Goal: Information Seeking & Learning: Learn about a topic

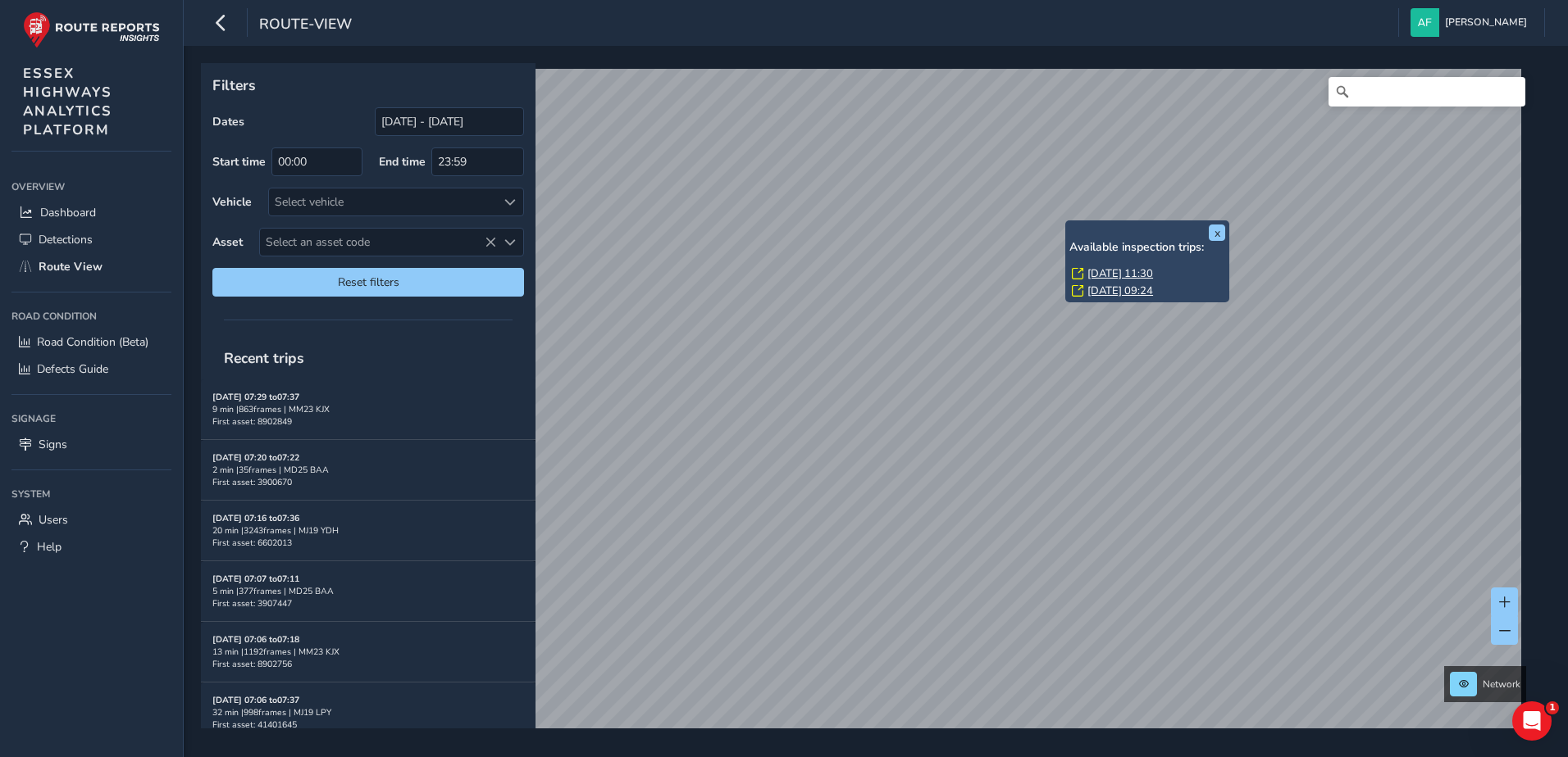
click at [1068, 220] on div "x Available inspection trips: [DATE] 11:30 [DATE] 09:24" at bounding box center [1147, 261] width 164 height 82
click at [1112, 273] on link "[DATE] 11:30" at bounding box center [1120, 273] width 66 height 15
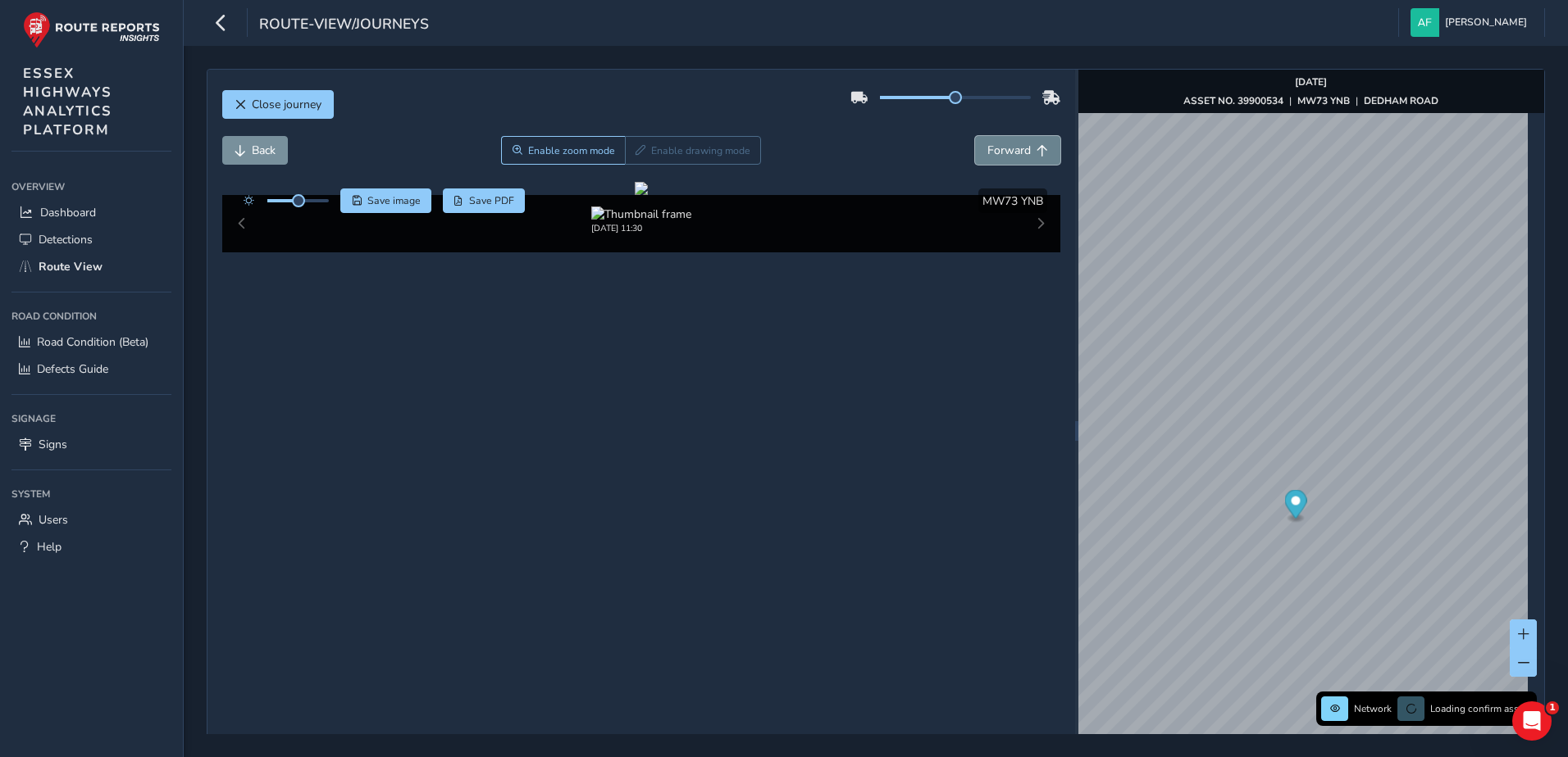
click at [998, 142] on button "Forward" at bounding box center [1018, 151] width 85 height 29
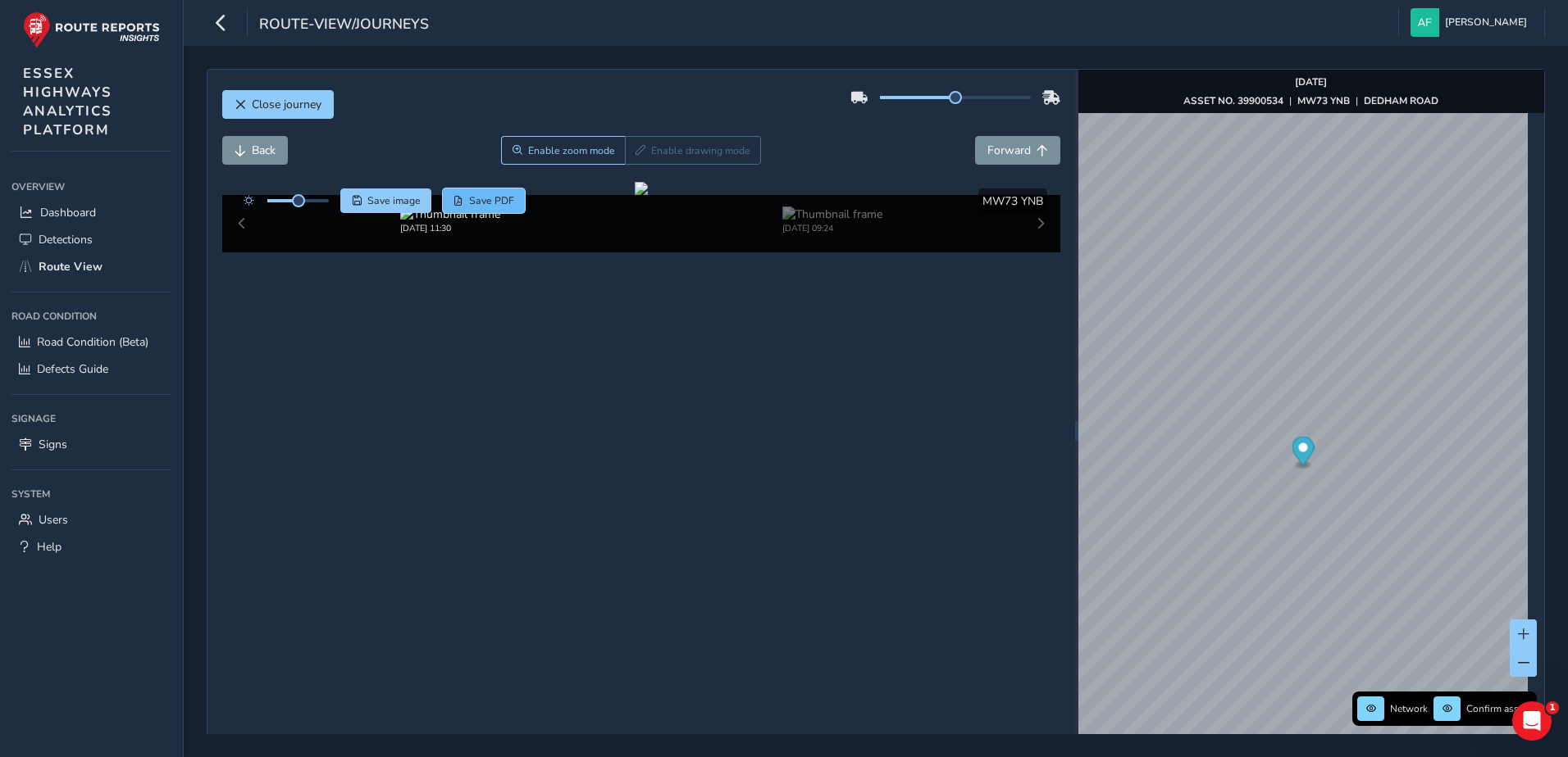
click at [475, 204] on span "Save PDF" at bounding box center [491, 201] width 45 height 14
click at [1021, 145] on span "Forward" at bounding box center [1009, 150] width 44 height 15
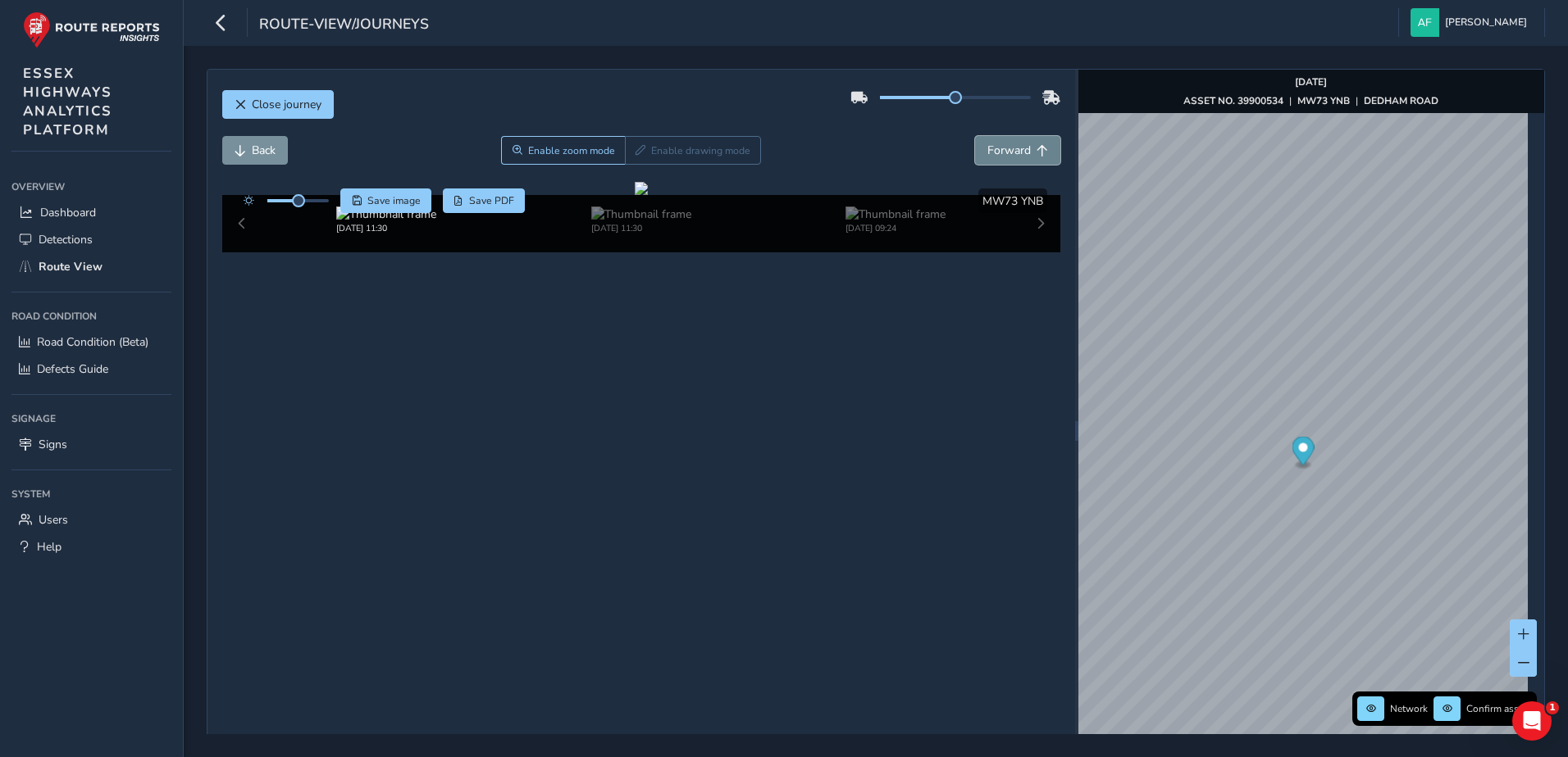
click at [1021, 145] on span "Forward" at bounding box center [1009, 150] width 44 height 15
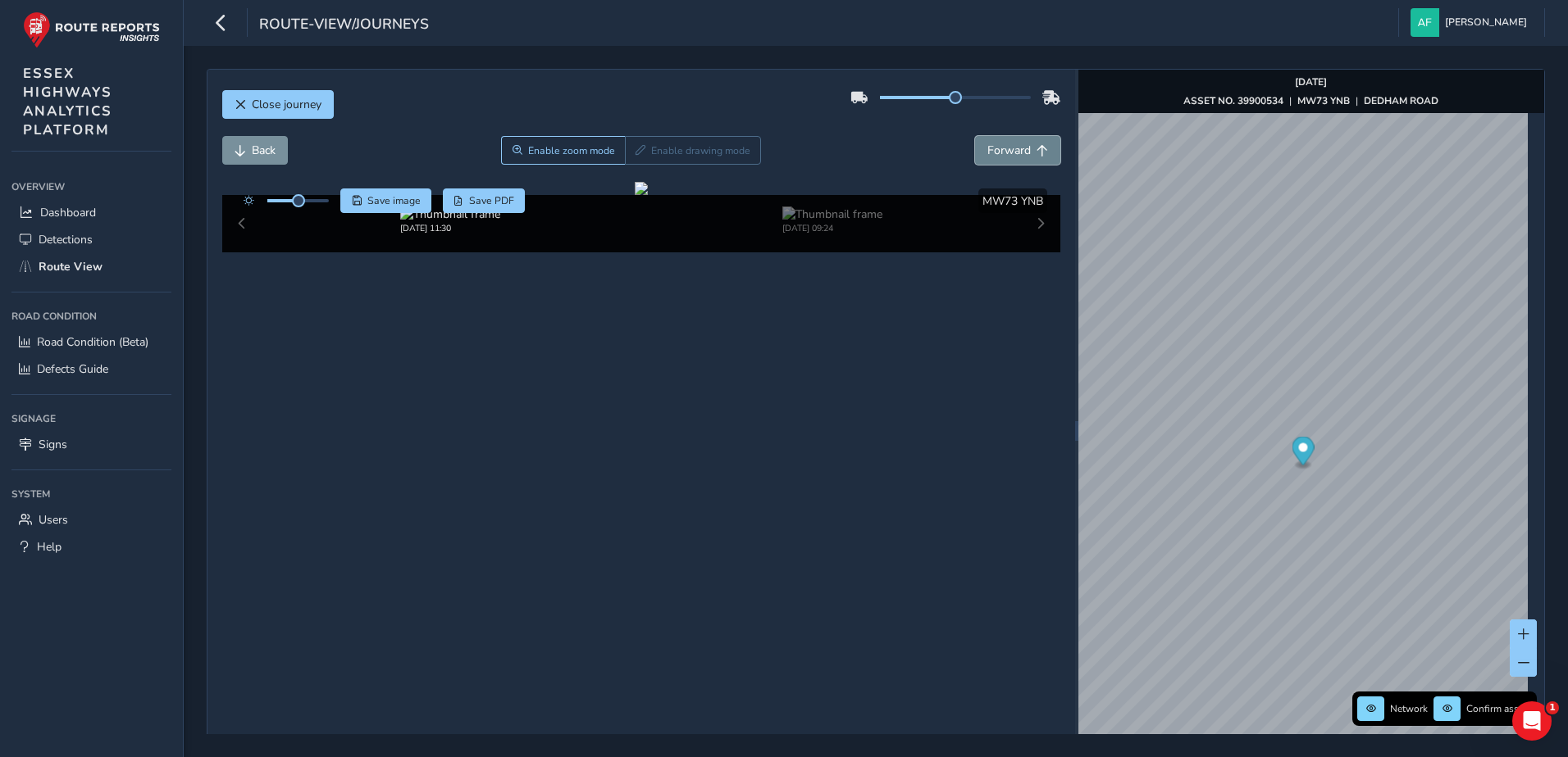
click at [1021, 145] on span "Forward" at bounding box center [1009, 150] width 44 height 15
click at [278, 153] on button "Back" at bounding box center [255, 151] width 66 height 29
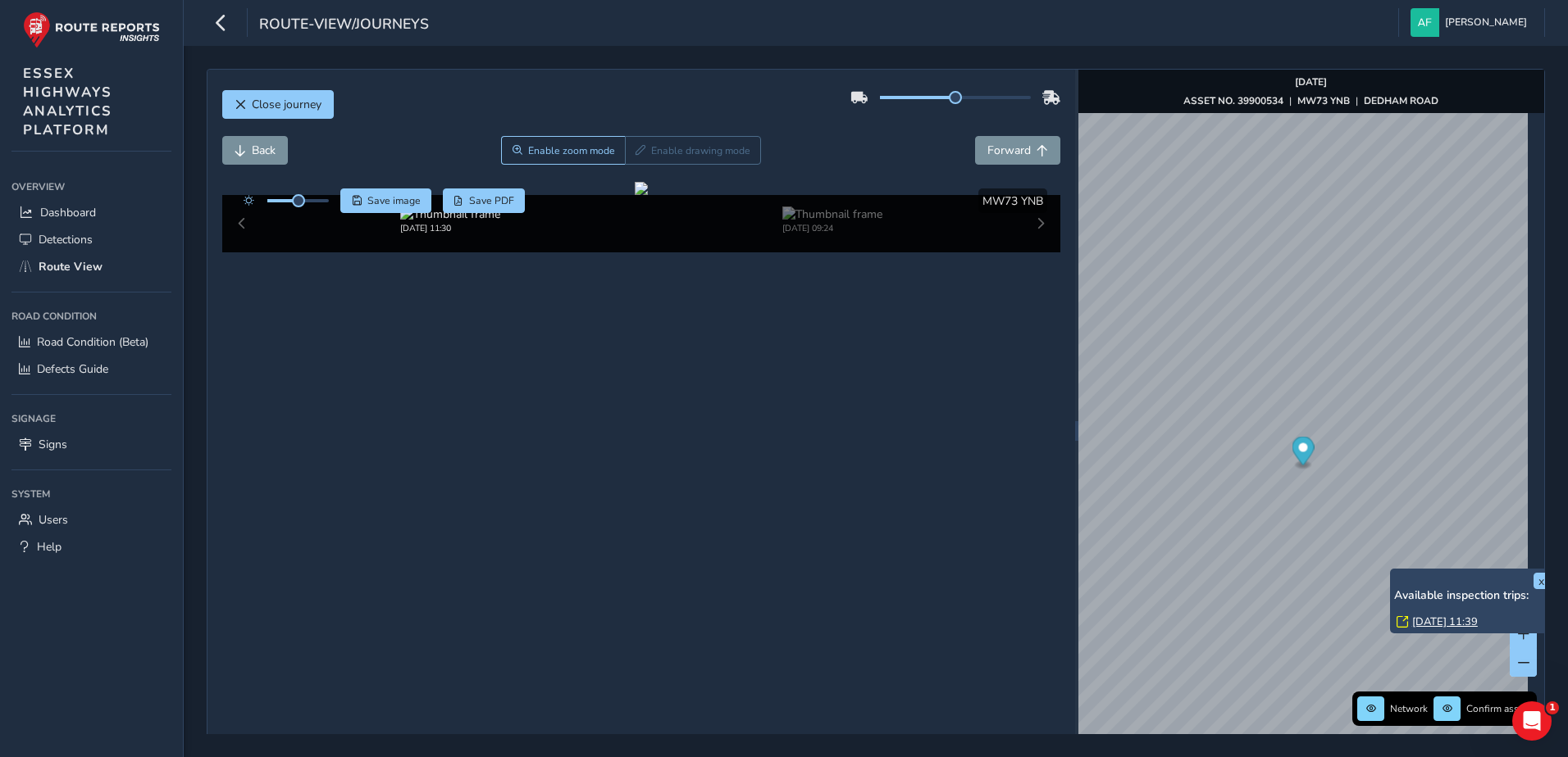
click at [1428, 618] on link "[DATE] 11:39" at bounding box center [1445, 622] width 66 height 15
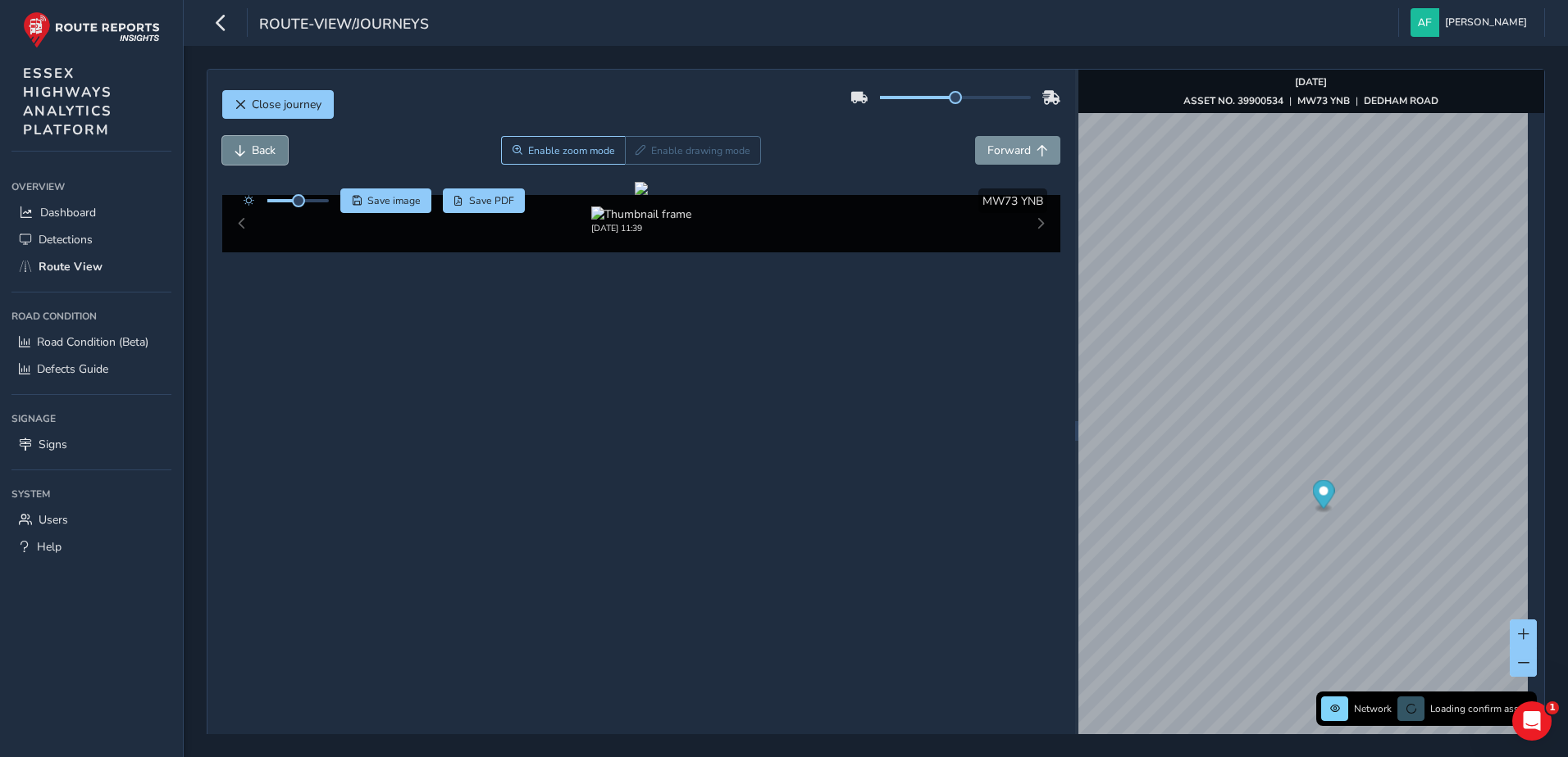
click at [253, 148] on span "Back" at bounding box center [263, 150] width 24 height 15
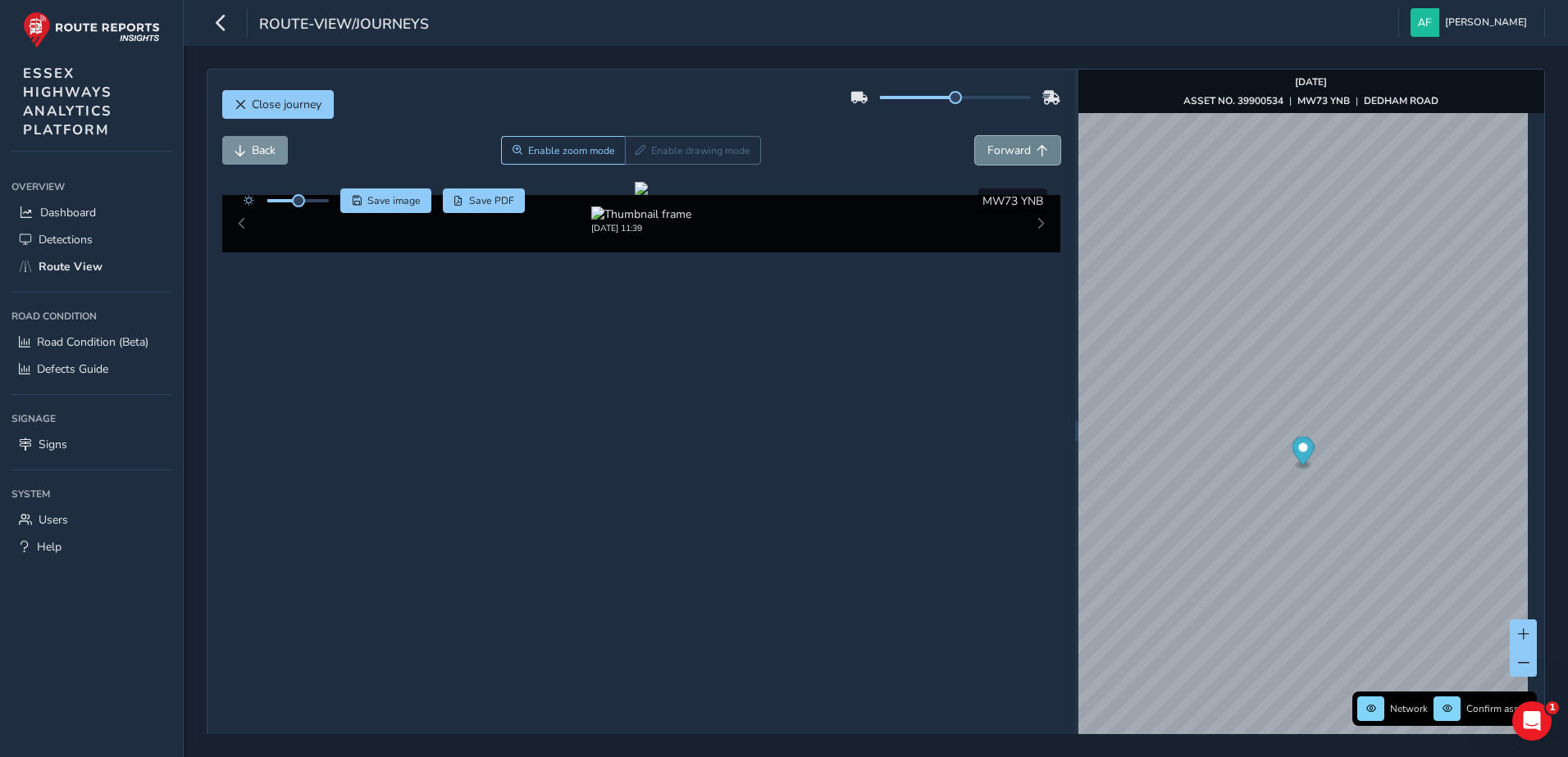
click at [1021, 161] on button "Forward" at bounding box center [1018, 151] width 85 height 29
click at [988, 154] on span "Forward" at bounding box center [1009, 150] width 44 height 15
click at [988, 145] on span "Forward" at bounding box center [1009, 150] width 44 height 15
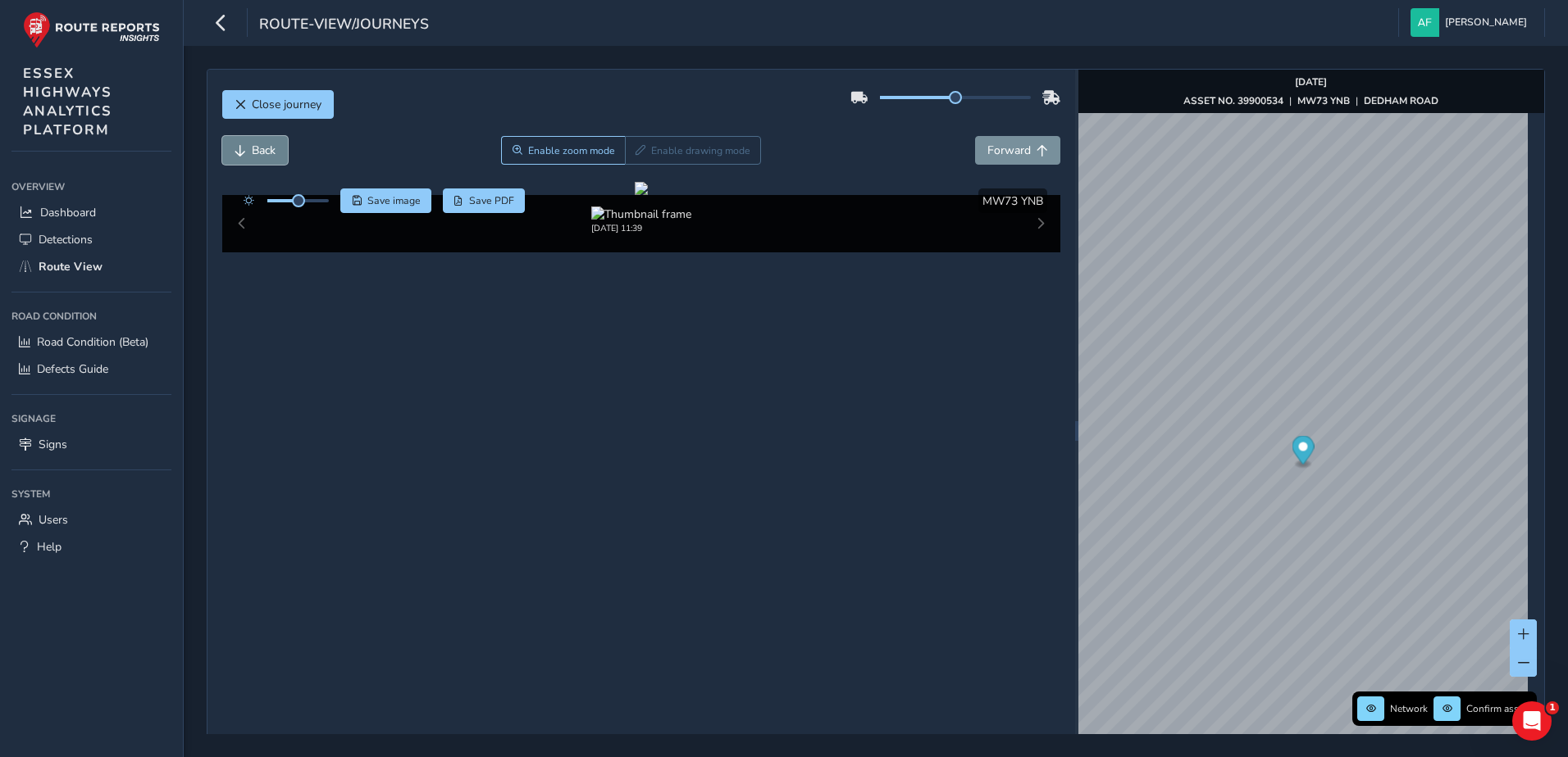
click at [275, 156] on span "Back" at bounding box center [263, 150] width 24 height 15
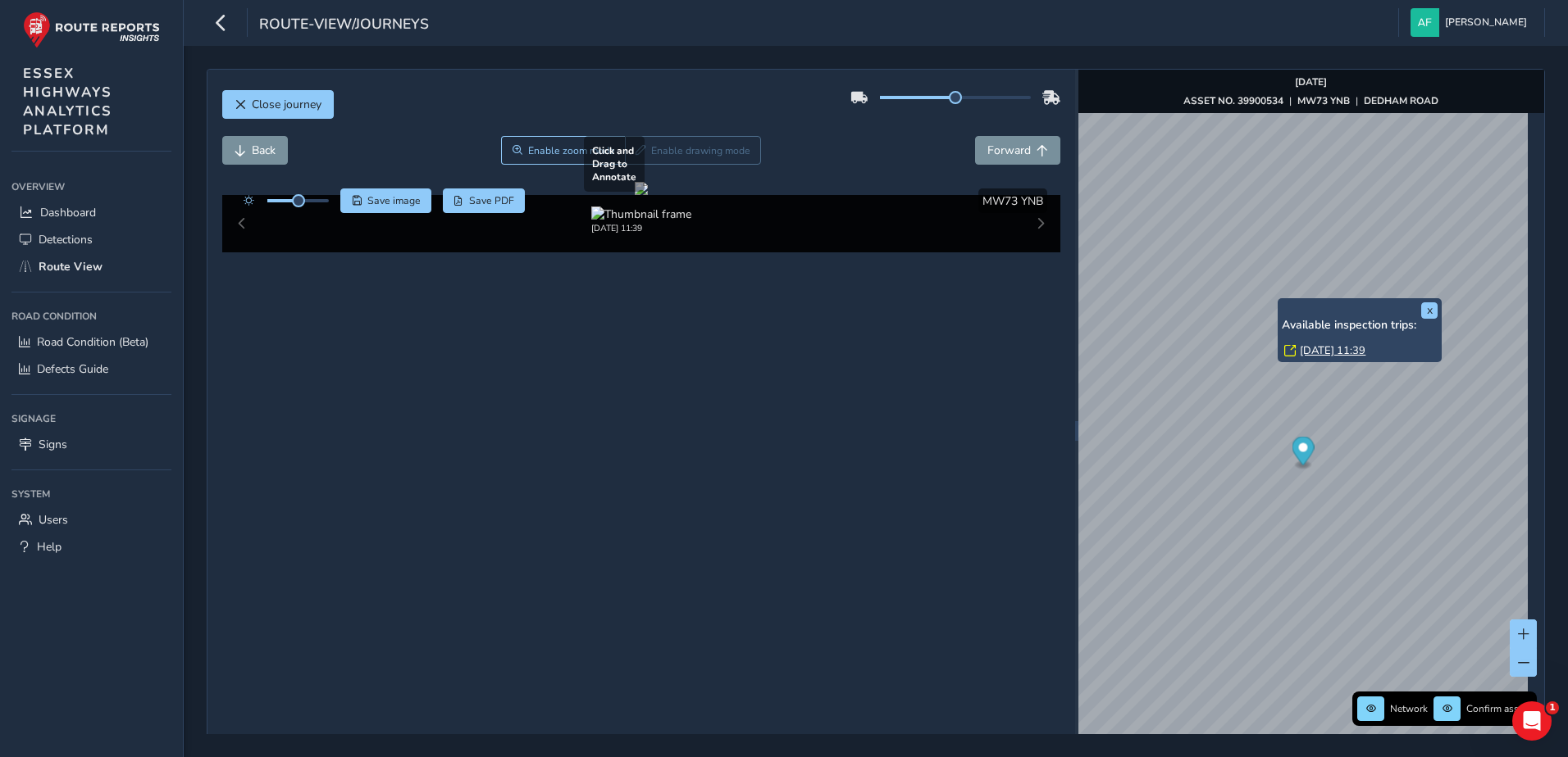
click at [1280, 301] on div "x Available inspection trips: [DATE] 11:39" at bounding box center [1360, 331] width 164 height 65
click at [1311, 352] on link "[DATE] 11:39" at bounding box center [1332, 350] width 66 height 15
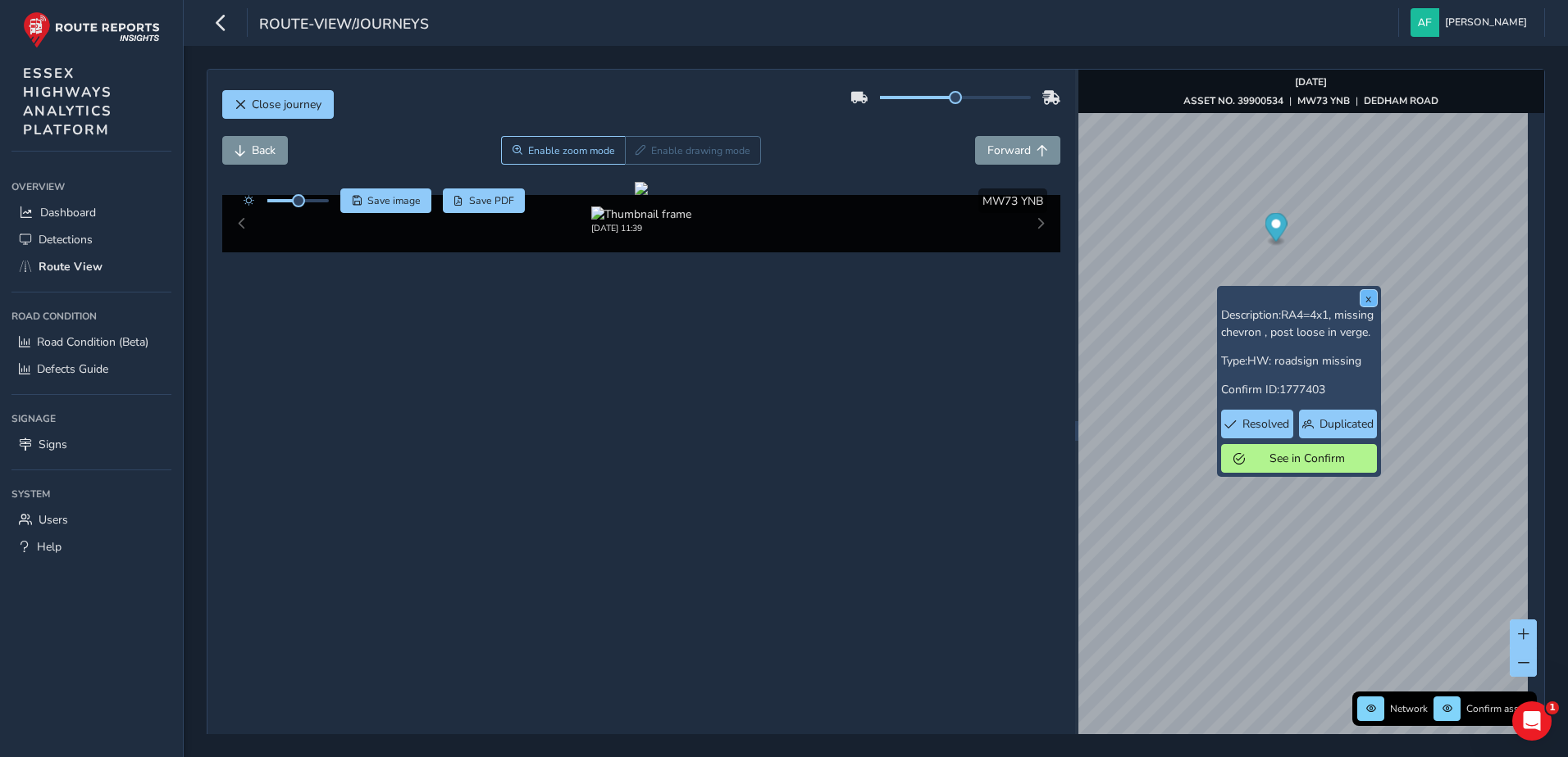
click at [1364, 297] on button "x" at bounding box center [1368, 298] width 16 height 16
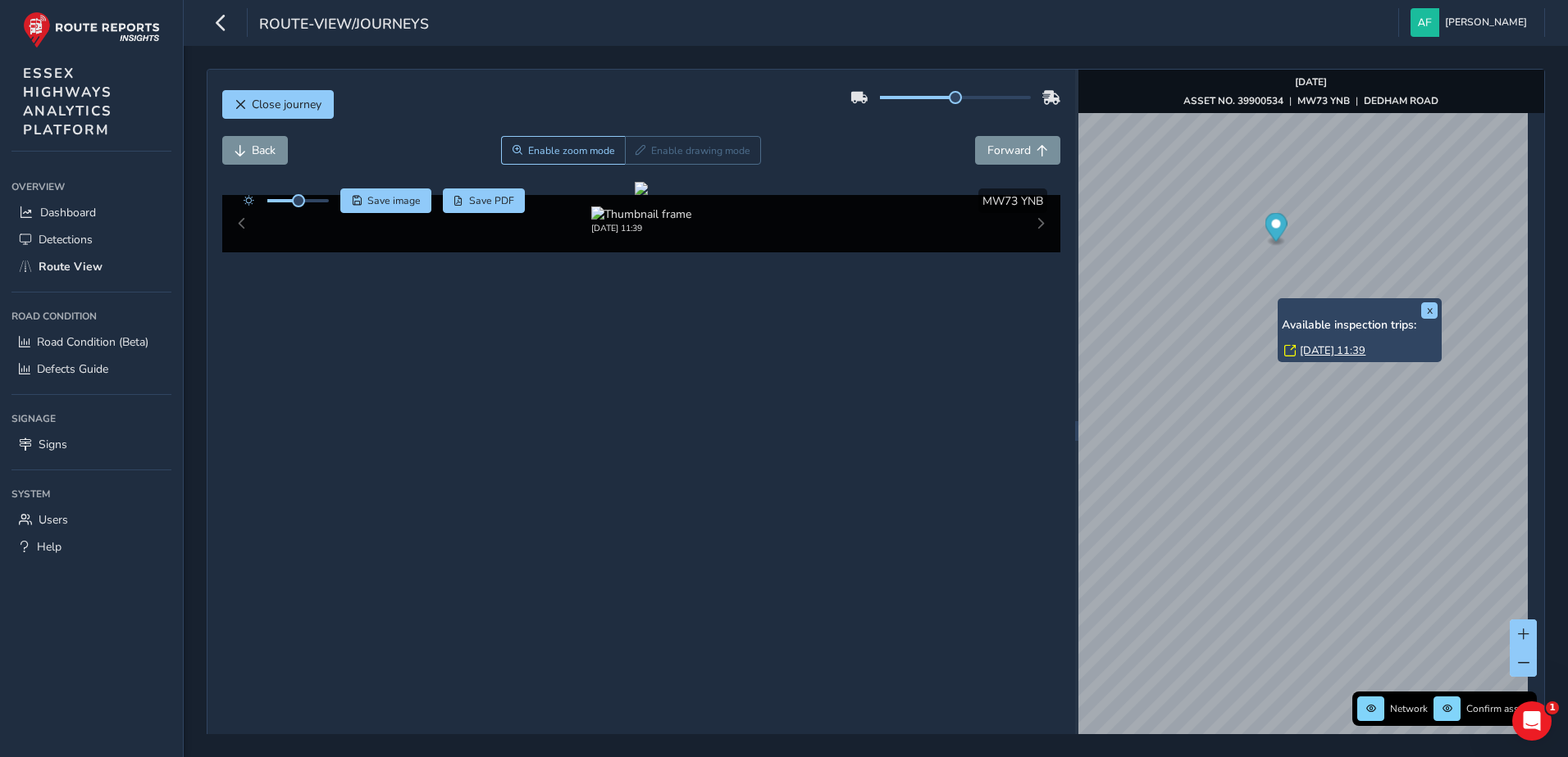
click at [1315, 347] on link "[DATE] 11:39" at bounding box center [1332, 350] width 66 height 15
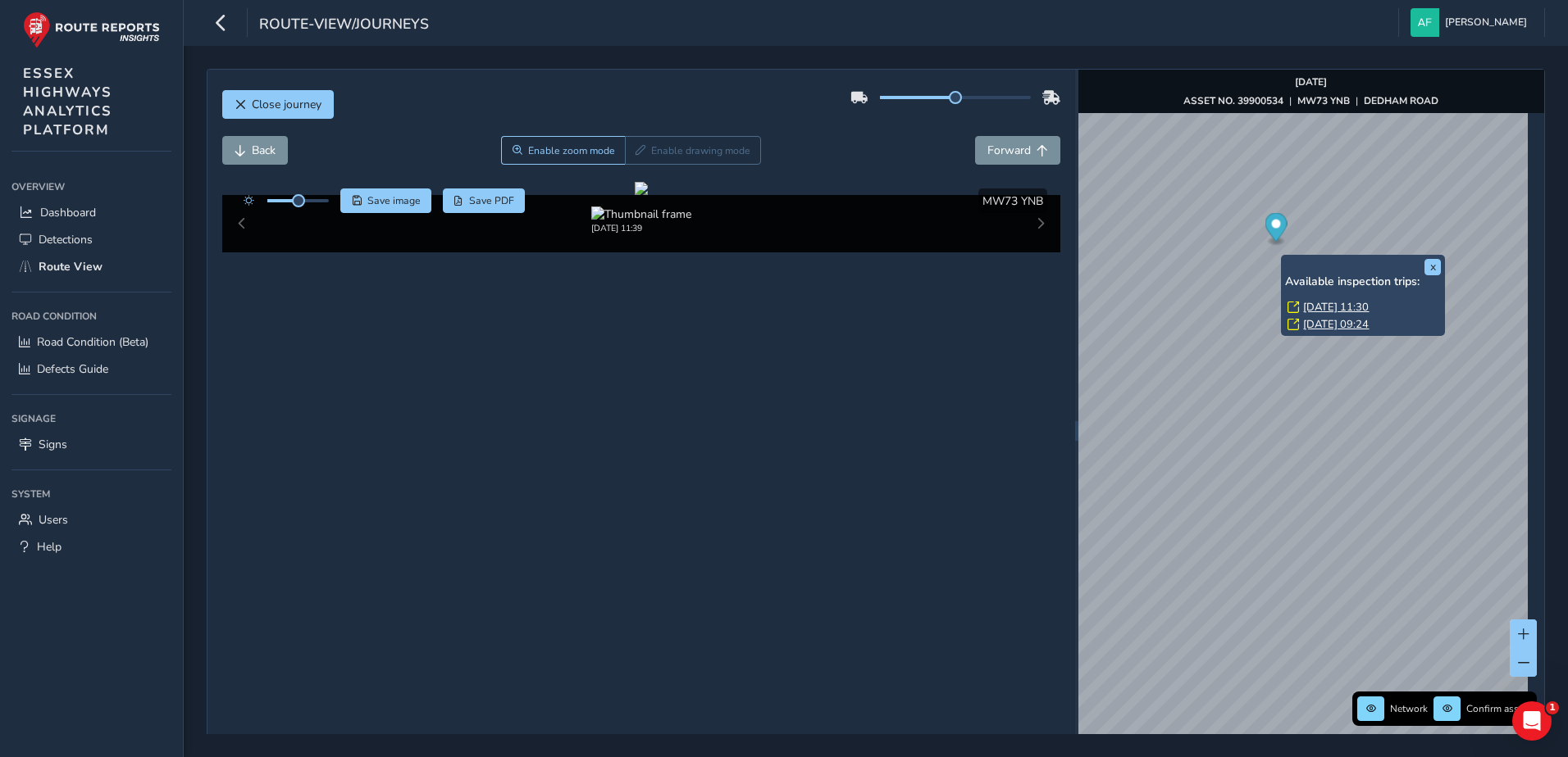
click at [1319, 304] on link "[DATE] 11:30" at bounding box center [1336, 306] width 66 height 15
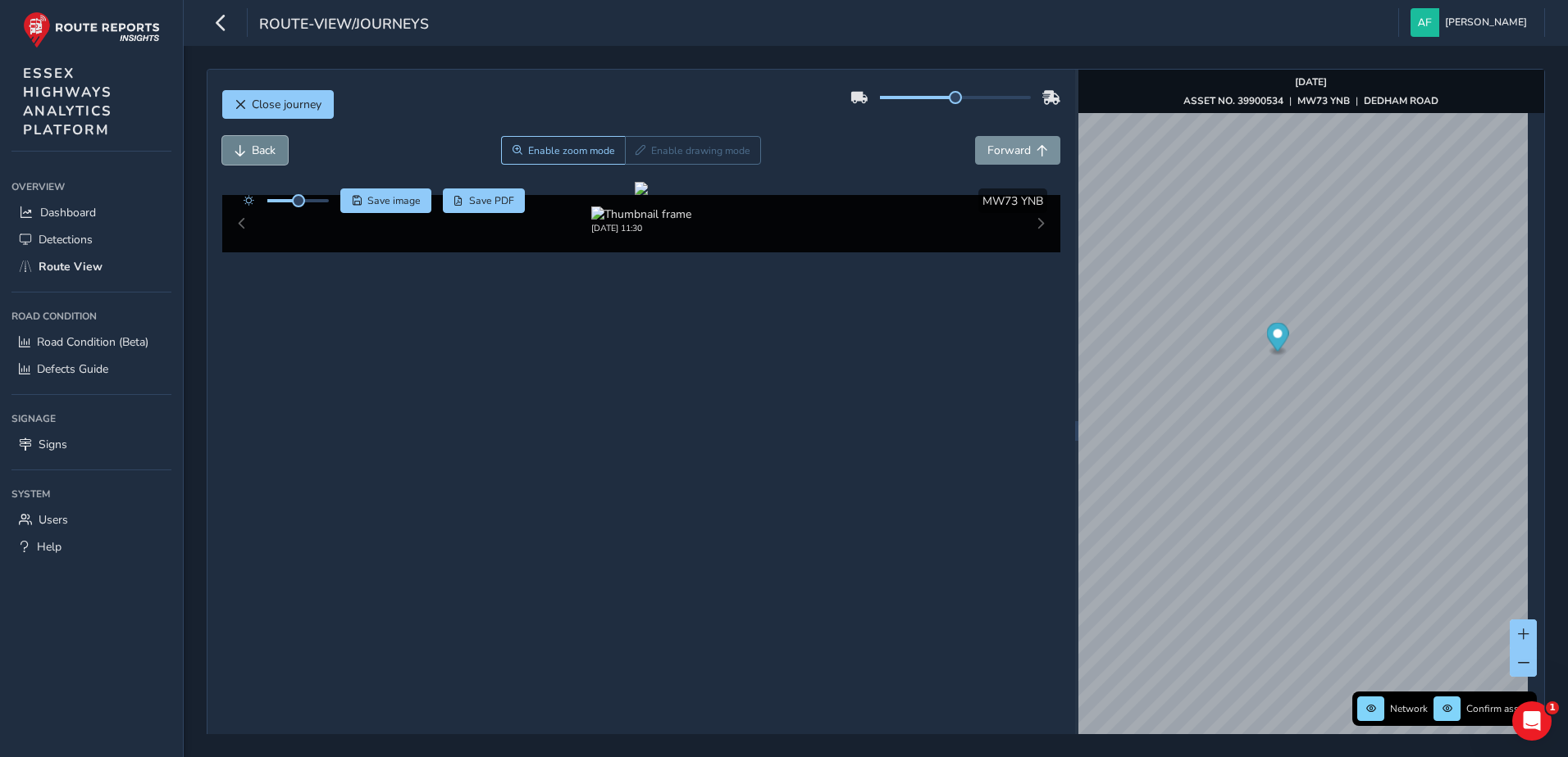
click at [271, 162] on button "Back" at bounding box center [255, 151] width 66 height 29
click at [1007, 155] on span "Forward" at bounding box center [1009, 150] width 44 height 15
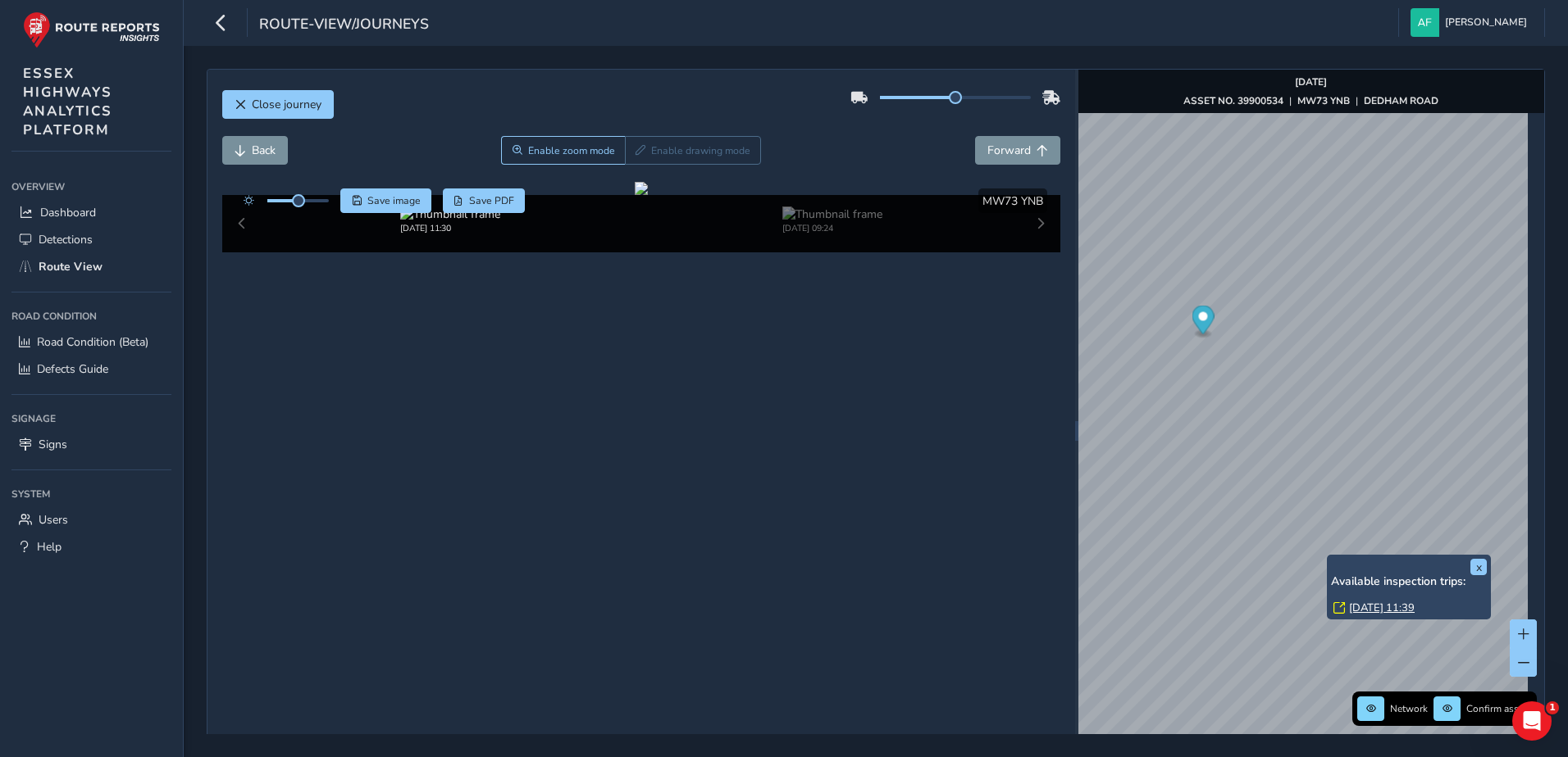
click at [1360, 611] on link "[DATE] 11:39" at bounding box center [1381, 607] width 66 height 15
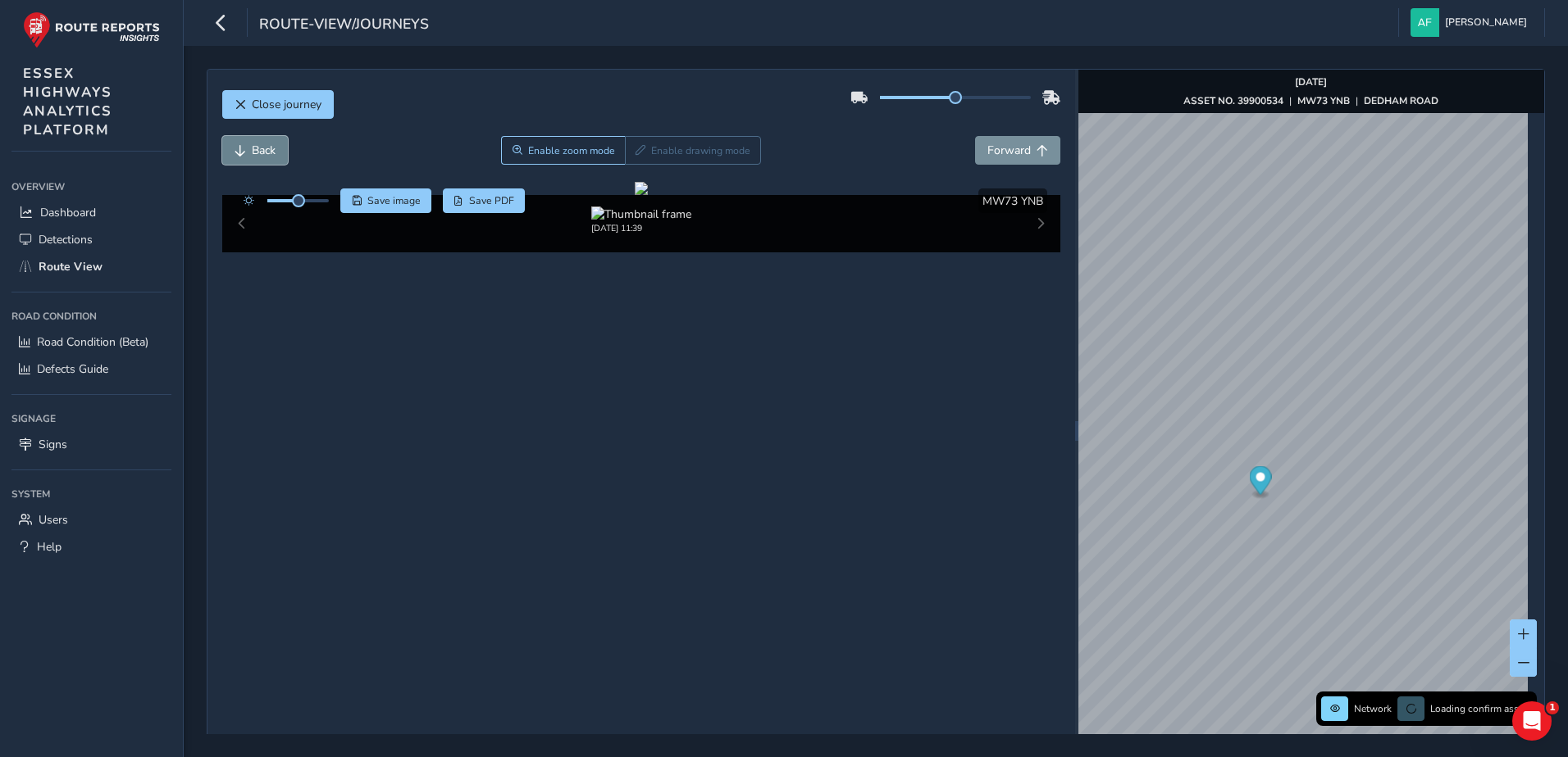
click at [237, 145] on span "Back" at bounding box center [240, 151] width 12 height 12
click at [238, 145] on span "Back" at bounding box center [240, 151] width 12 height 12
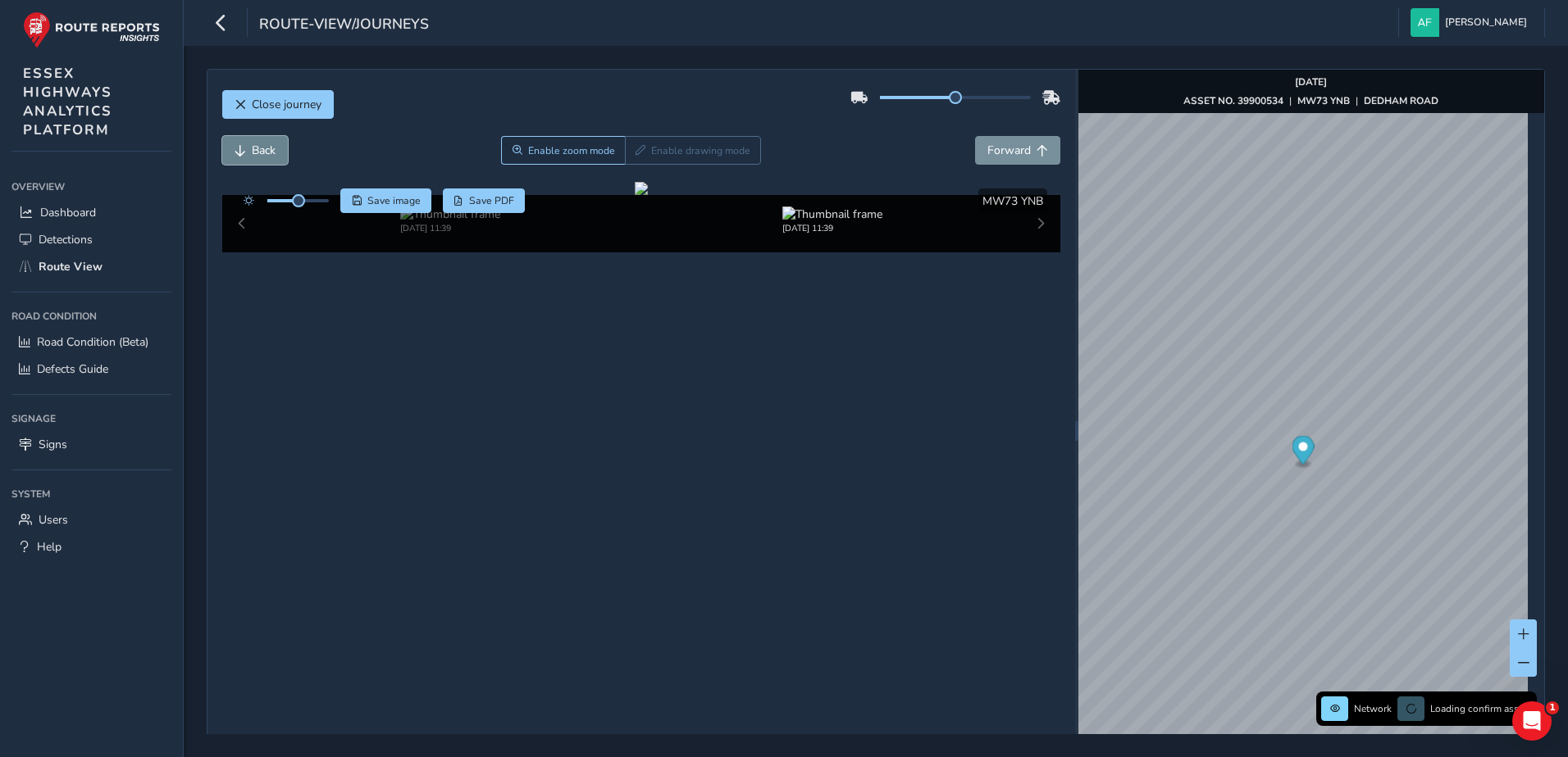
click at [238, 145] on span "Back" at bounding box center [240, 151] width 12 height 12
click at [988, 158] on span "Forward" at bounding box center [1009, 150] width 44 height 15
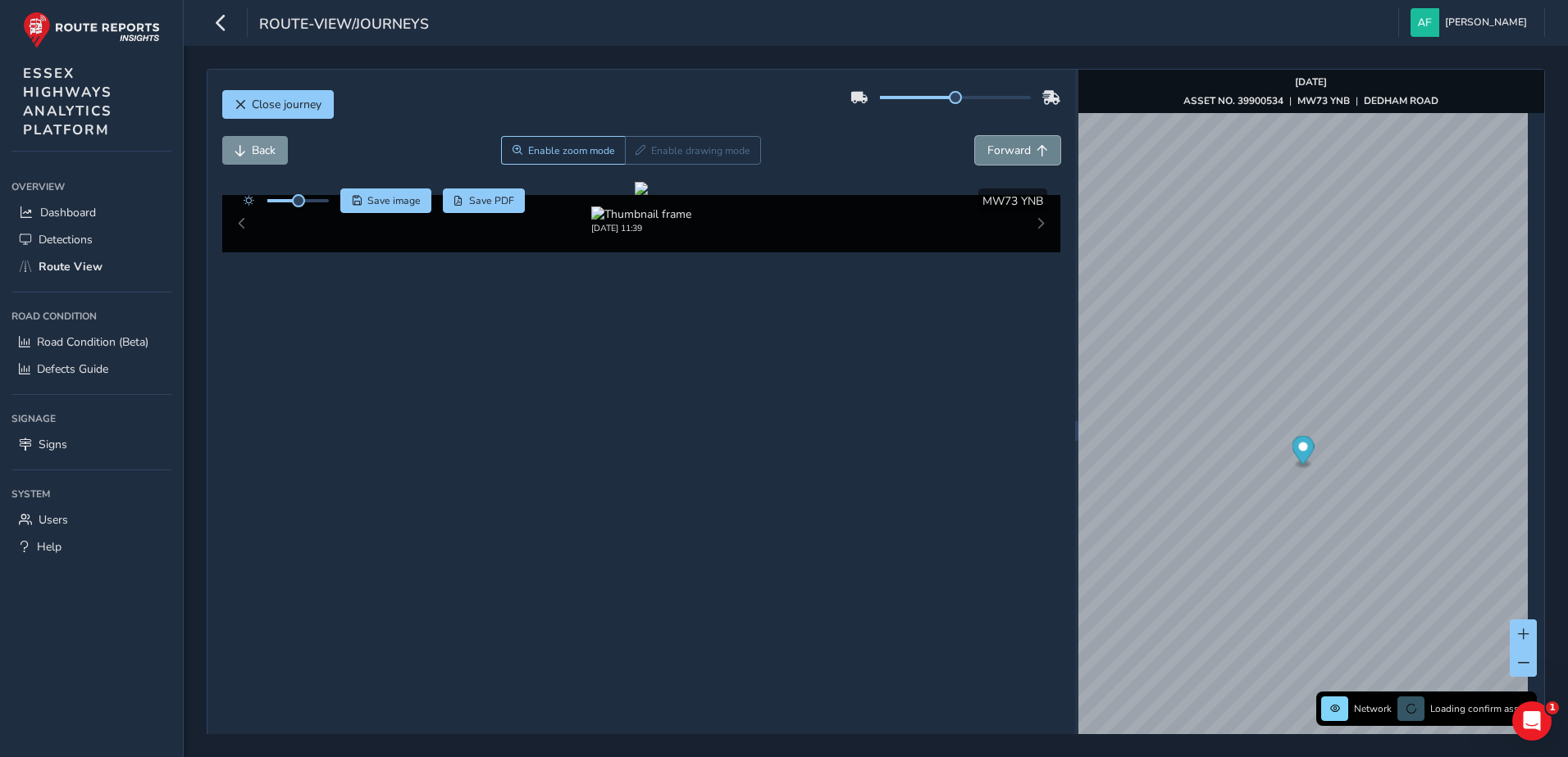
click at [988, 158] on span "Forward" at bounding box center [1009, 150] width 44 height 15
click at [255, 147] on span "Back" at bounding box center [263, 150] width 24 height 15
click at [267, 152] on span "Back" at bounding box center [263, 150] width 24 height 15
click at [978, 151] on button "Forward" at bounding box center [1018, 151] width 85 height 29
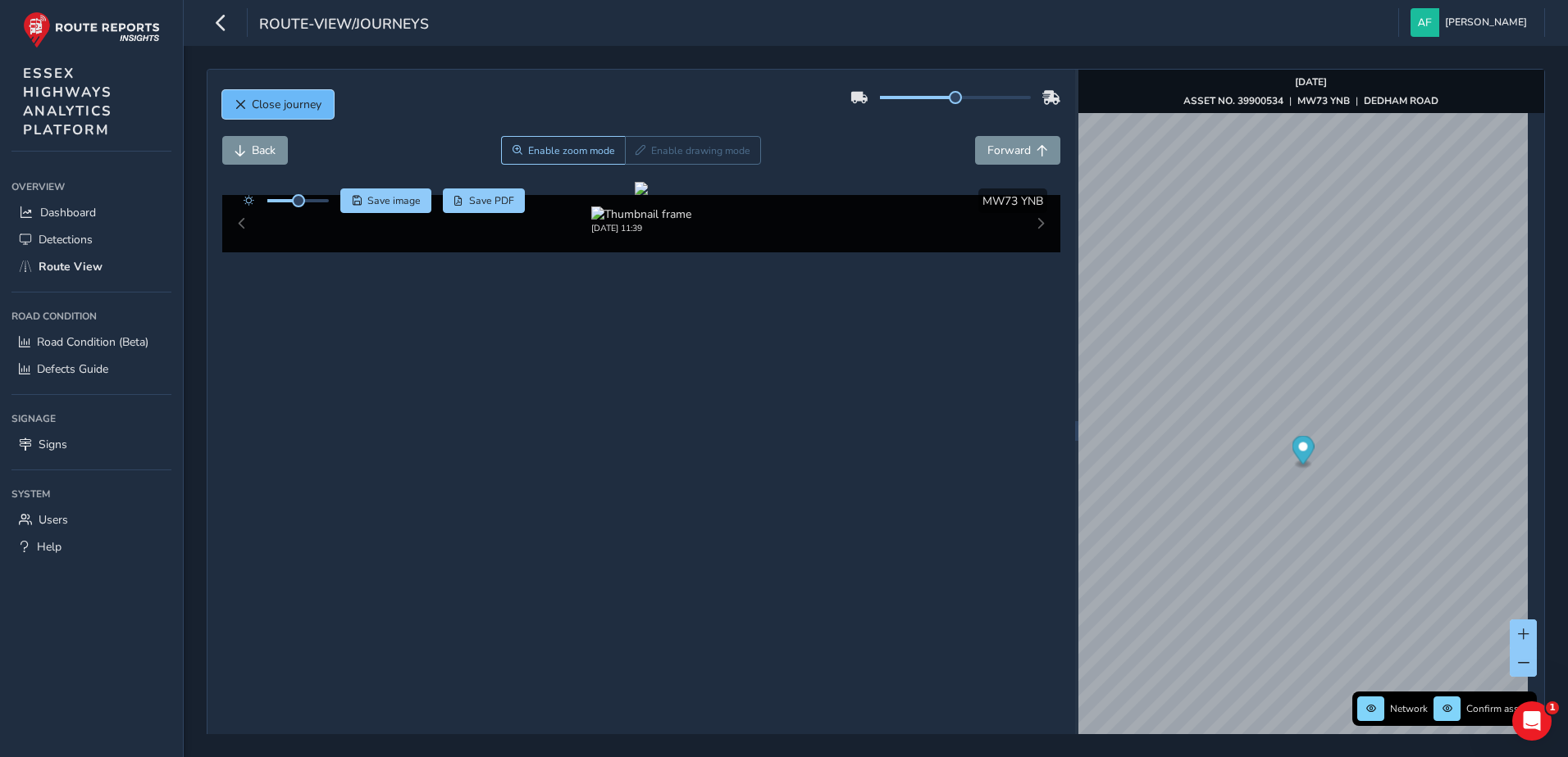
click at [285, 109] on span "Close journey" at bounding box center [286, 104] width 70 height 15
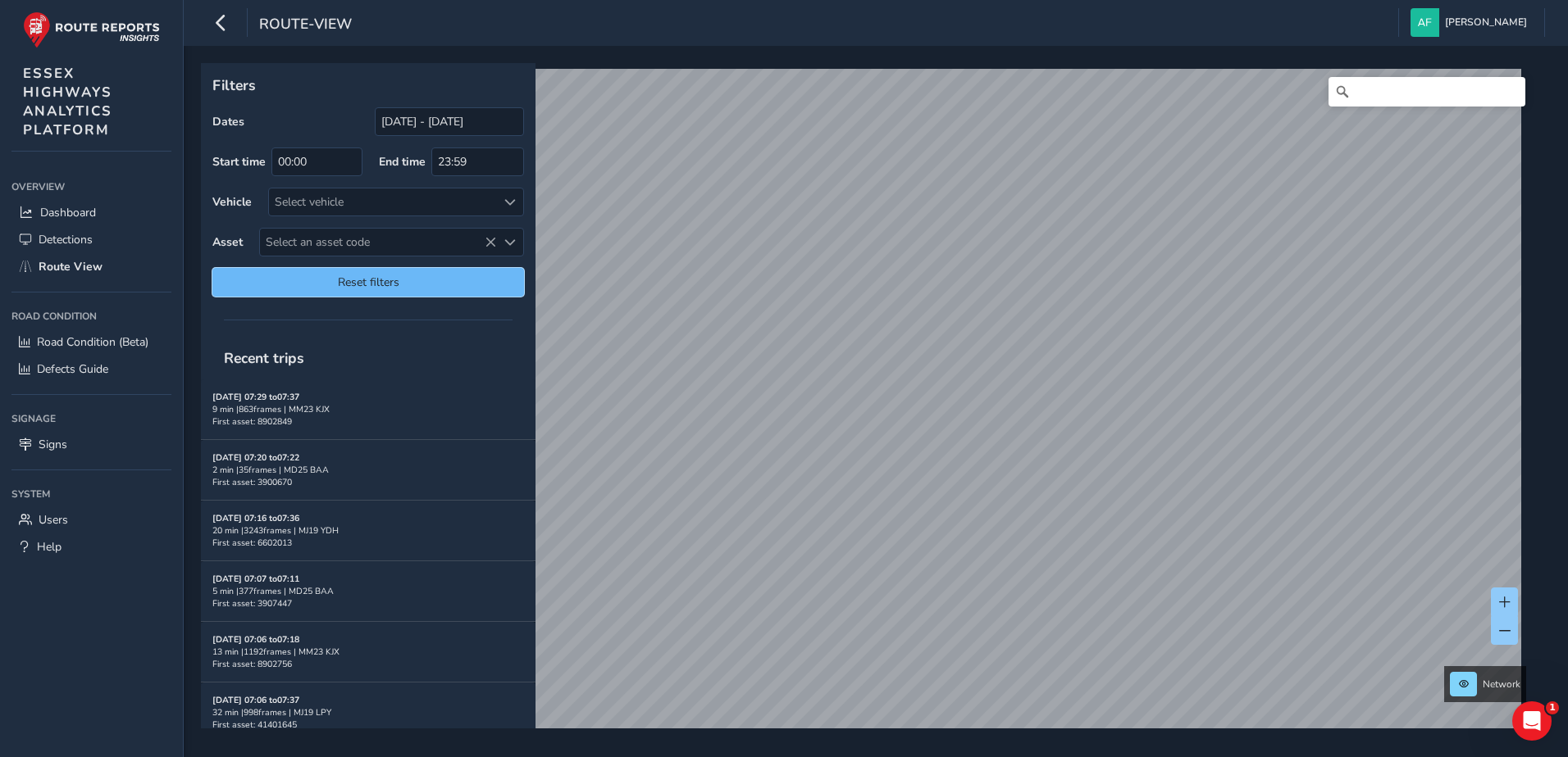
click at [454, 289] on span "Reset filters" at bounding box center [368, 282] width 287 height 15
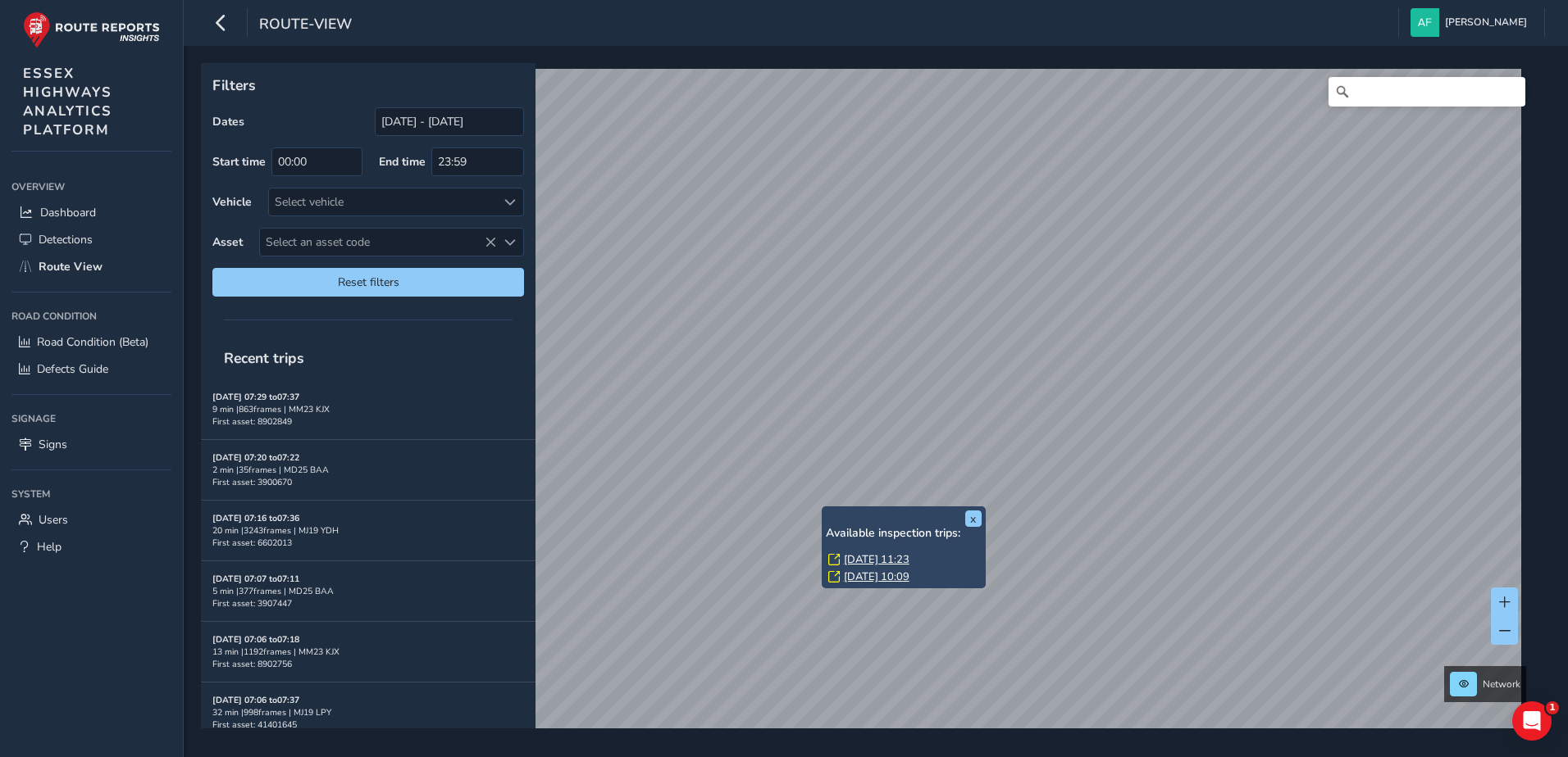
click at [872, 559] on link "[DATE] 11:23" at bounding box center [876, 559] width 66 height 15
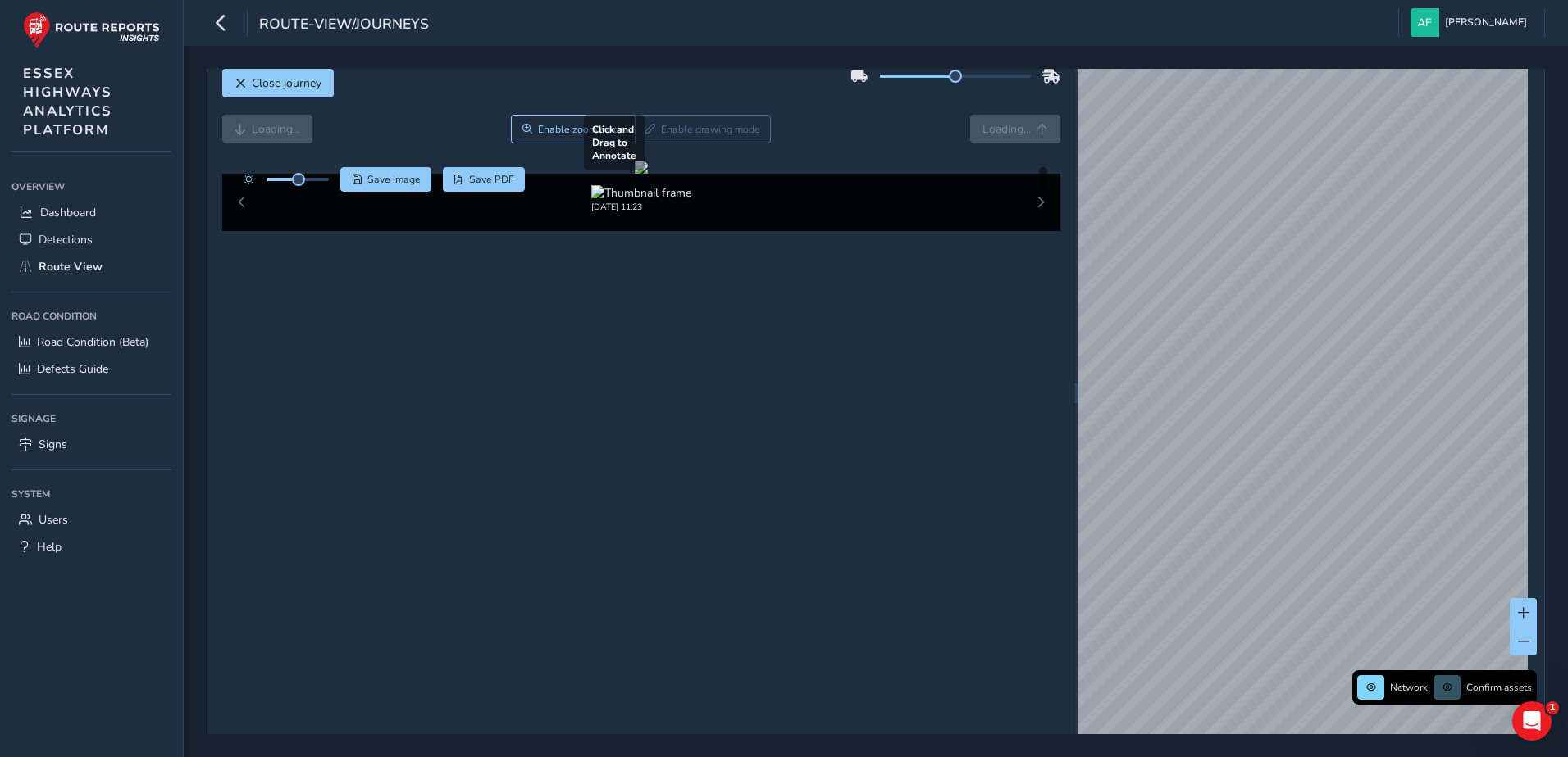
scroll to position [26, 0]
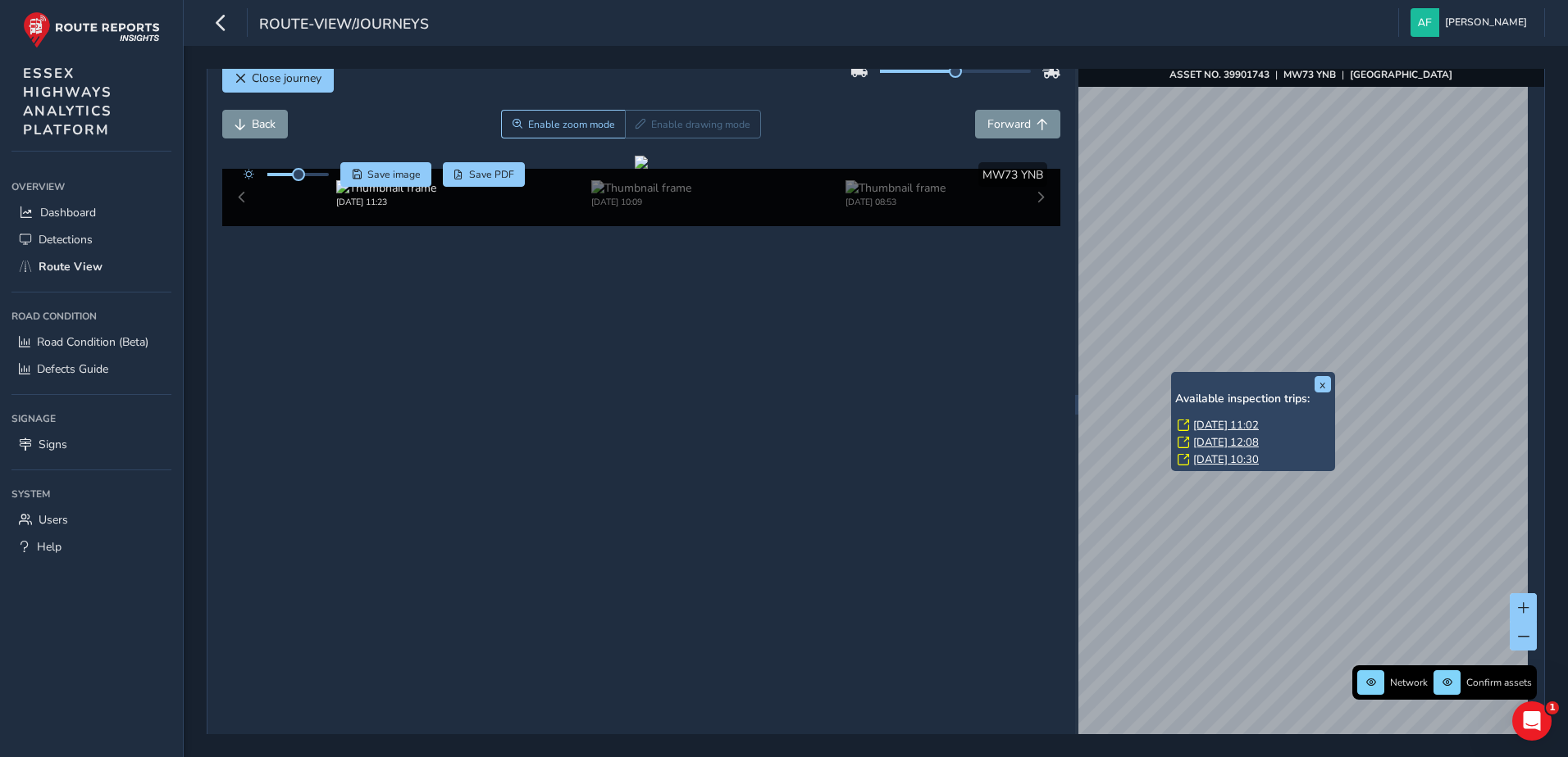
click at [1206, 419] on link "[DATE] 11:02" at bounding box center [1226, 424] width 66 height 15
click at [1218, 426] on link "[DATE] 11:02" at bounding box center [1226, 424] width 66 height 15
click at [1209, 427] on link "[DATE] 11:02" at bounding box center [1226, 424] width 66 height 15
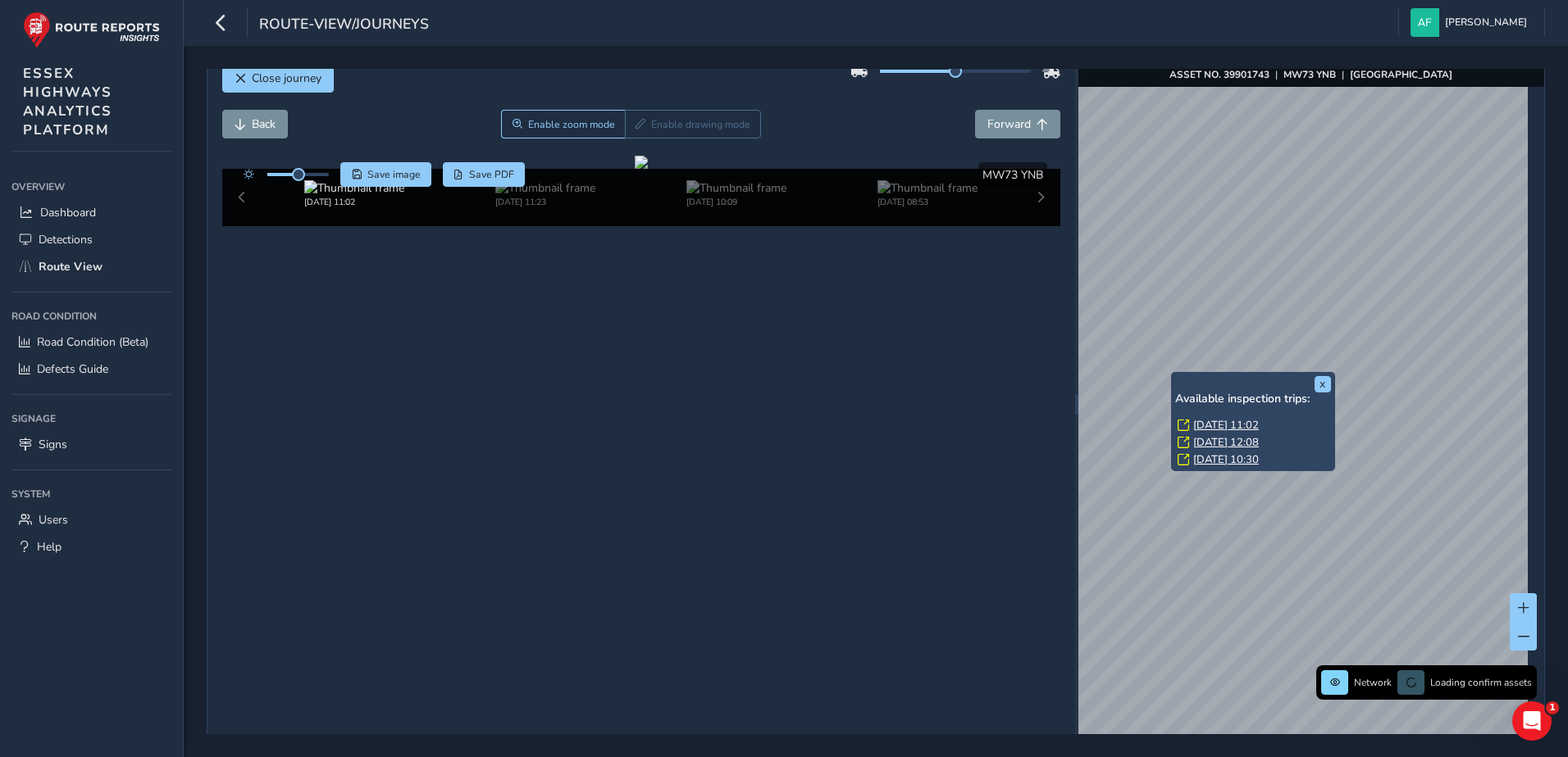
click at [1182, 424] on icon at bounding box center [1183, 425] width 12 height 12
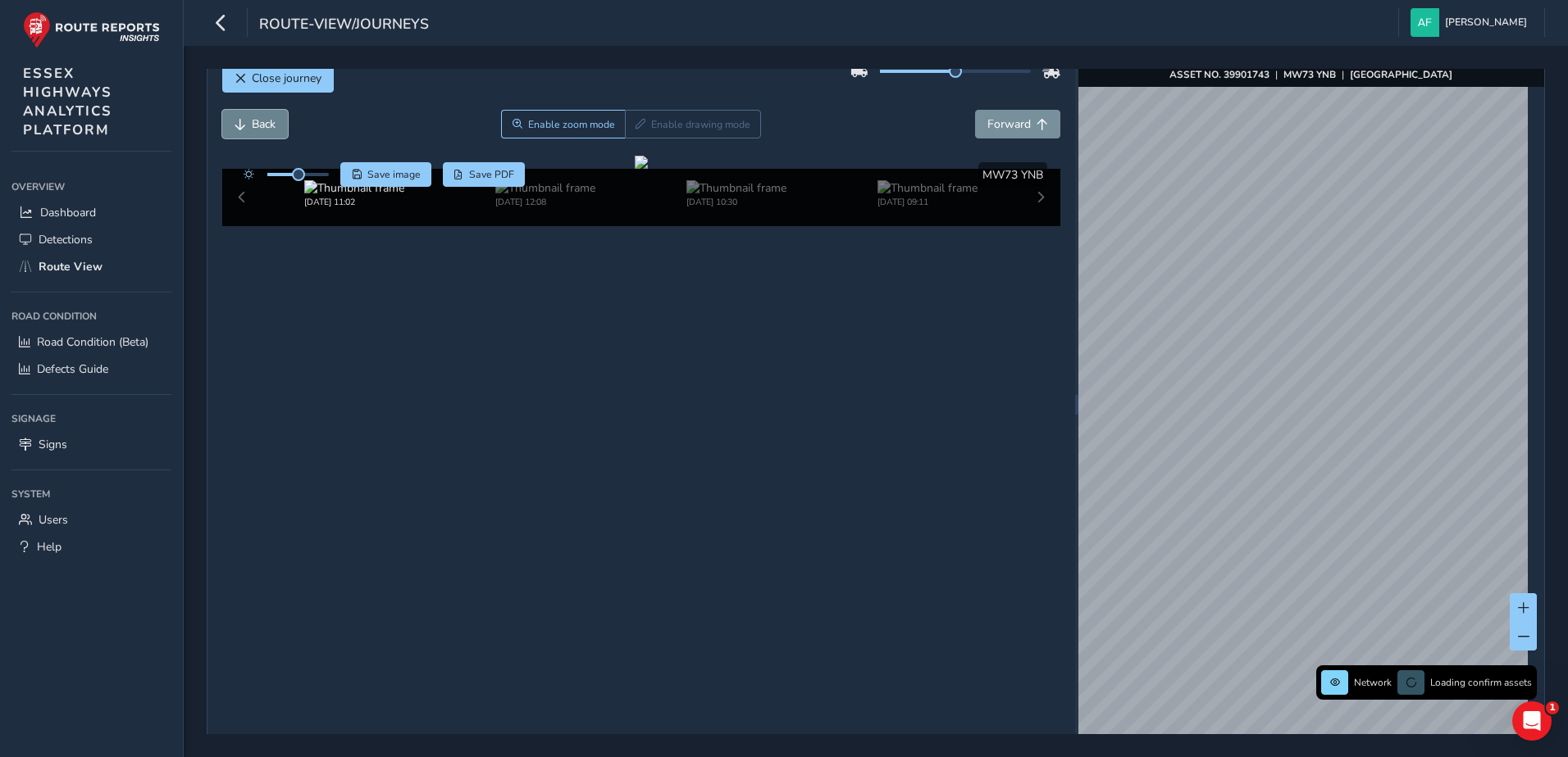
click at [275, 132] on button "Back" at bounding box center [255, 125] width 66 height 29
click at [267, 129] on span "Back" at bounding box center [263, 124] width 24 height 15
click at [254, 120] on span "Back" at bounding box center [263, 124] width 24 height 15
click at [268, 136] on button "Back" at bounding box center [255, 125] width 66 height 29
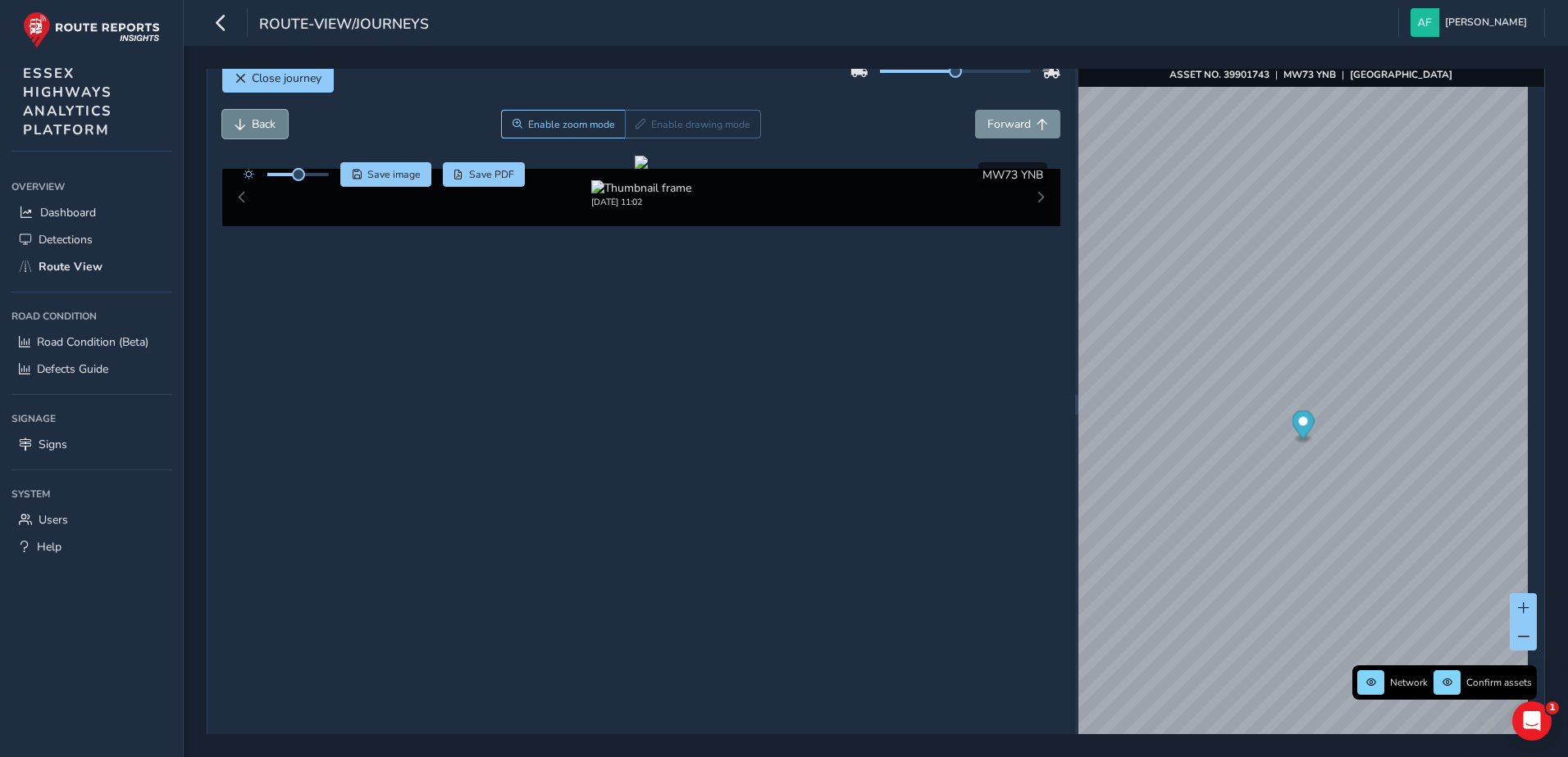
click at [258, 126] on span "Back" at bounding box center [263, 124] width 24 height 15
click at [261, 117] on span "Back" at bounding box center [263, 124] width 24 height 15
click at [1038, 126] on span "Forward" at bounding box center [1042, 125] width 12 height 12
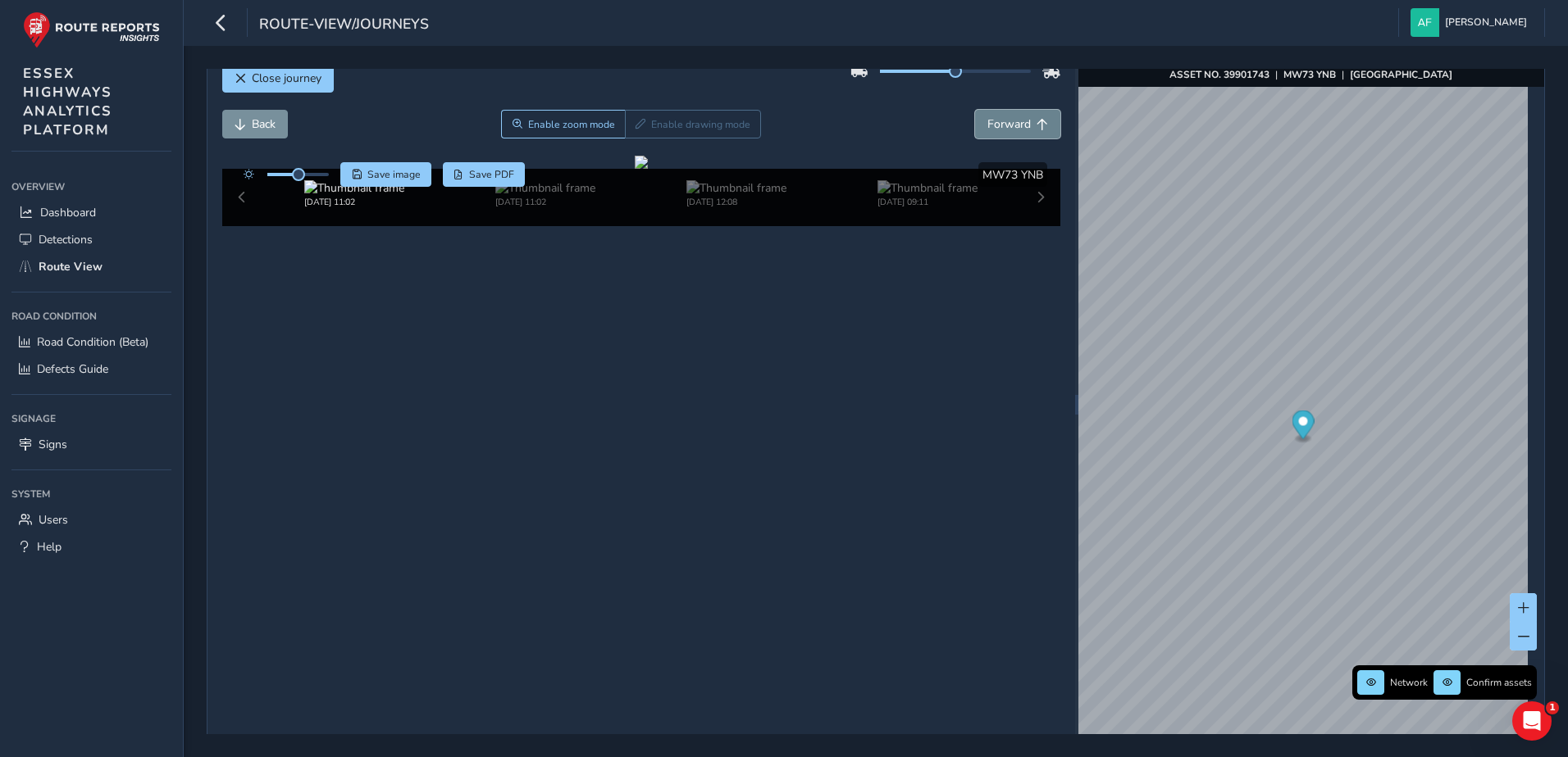
click at [1020, 126] on span "Forward" at bounding box center [1009, 124] width 44 height 15
click at [991, 120] on span "Forward" at bounding box center [1009, 124] width 44 height 15
click at [286, 90] on button "Close journey" at bounding box center [278, 78] width 111 height 29
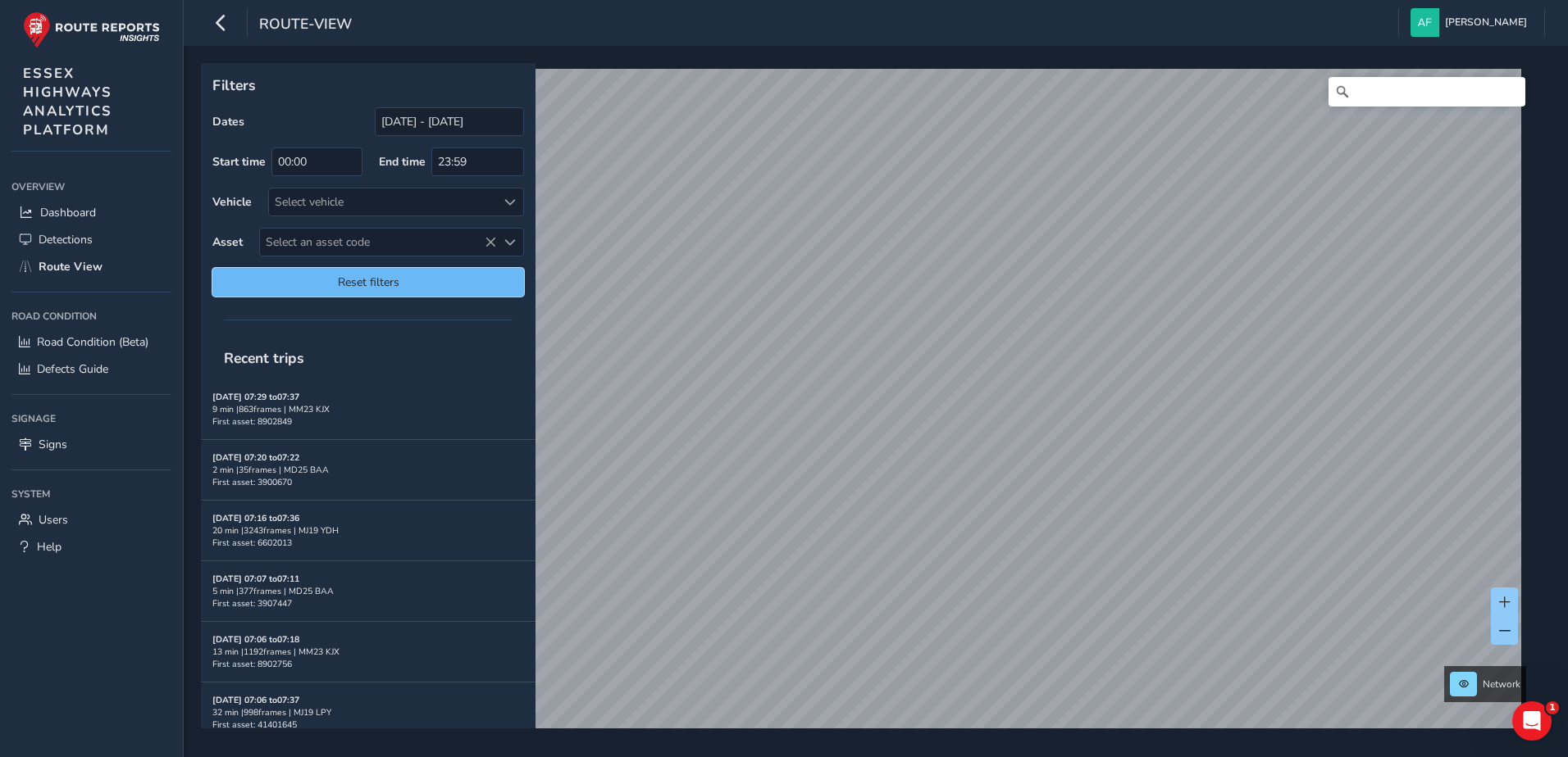
click at [440, 286] on span "Reset filters" at bounding box center [368, 282] width 287 height 15
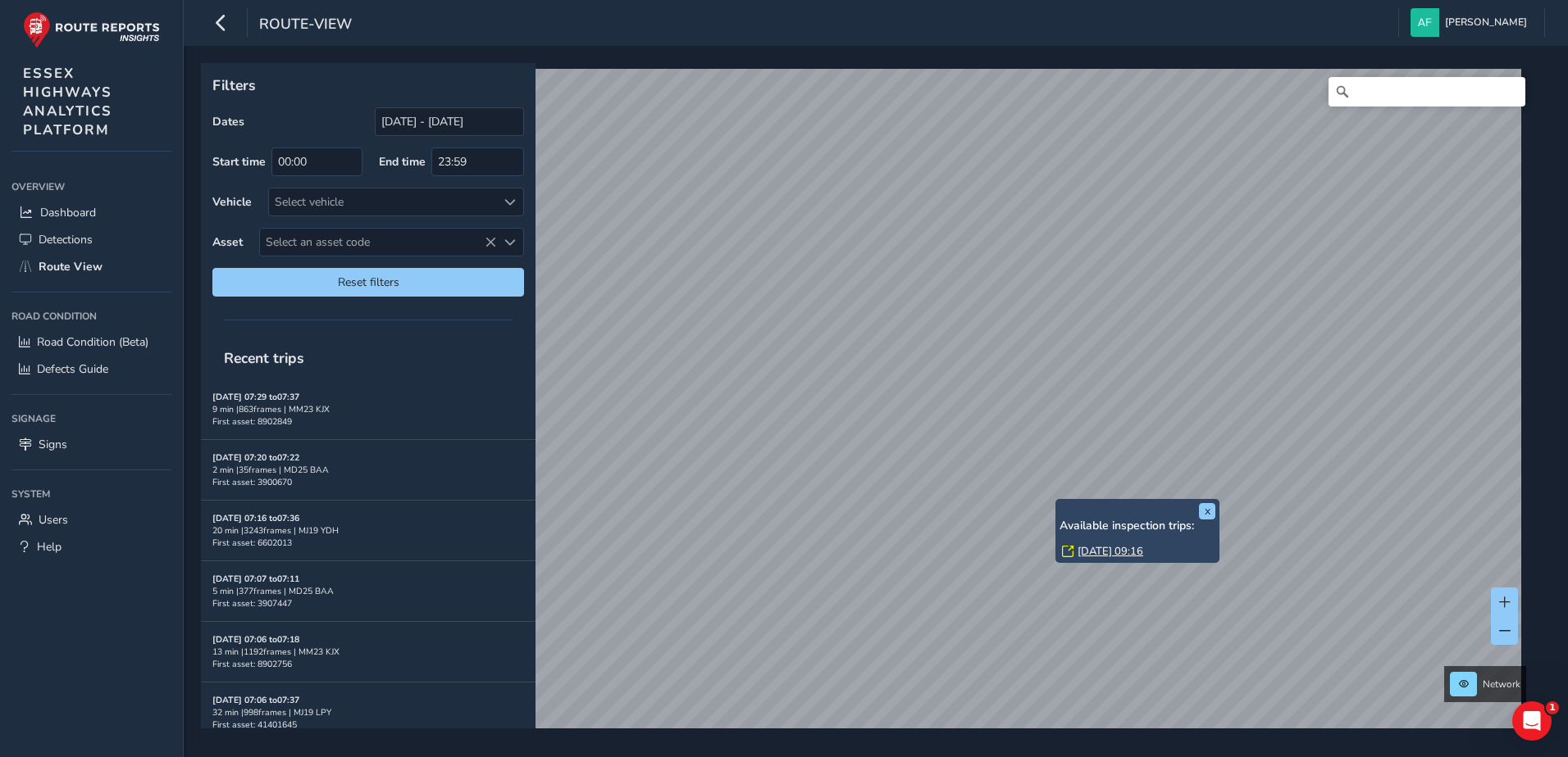
click at [1089, 549] on link "[DATE] 09:16" at bounding box center [1110, 551] width 66 height 15
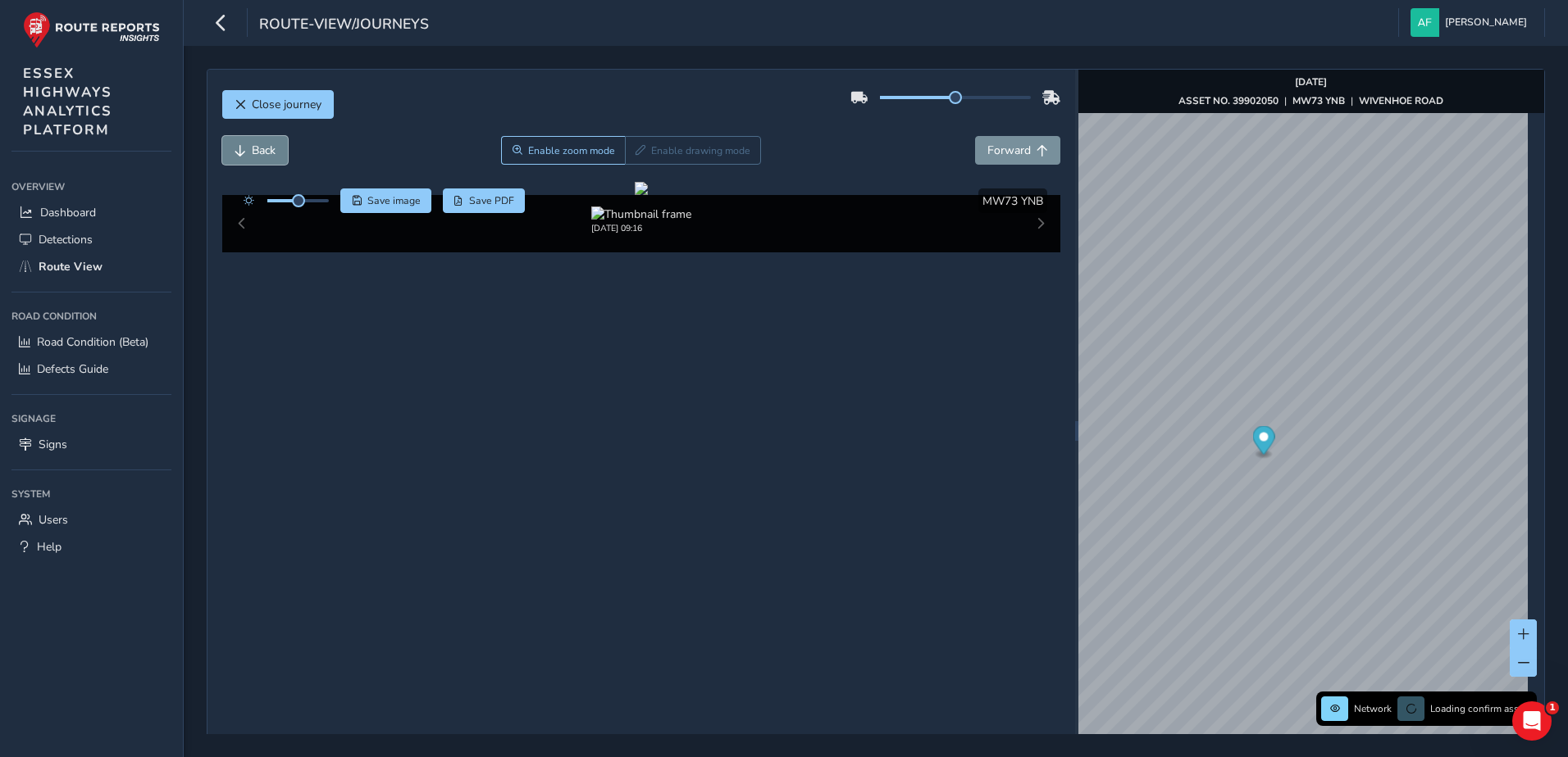
click at [259, 148] on span "Back" at bounding box center [263, 150] width 24 height 15
click at [248, 148] on button "Back" at bounding box center [255, 151] width 66 height 29
